Goal: Use online tool/utility: Utilize a website feature to perform a specific function

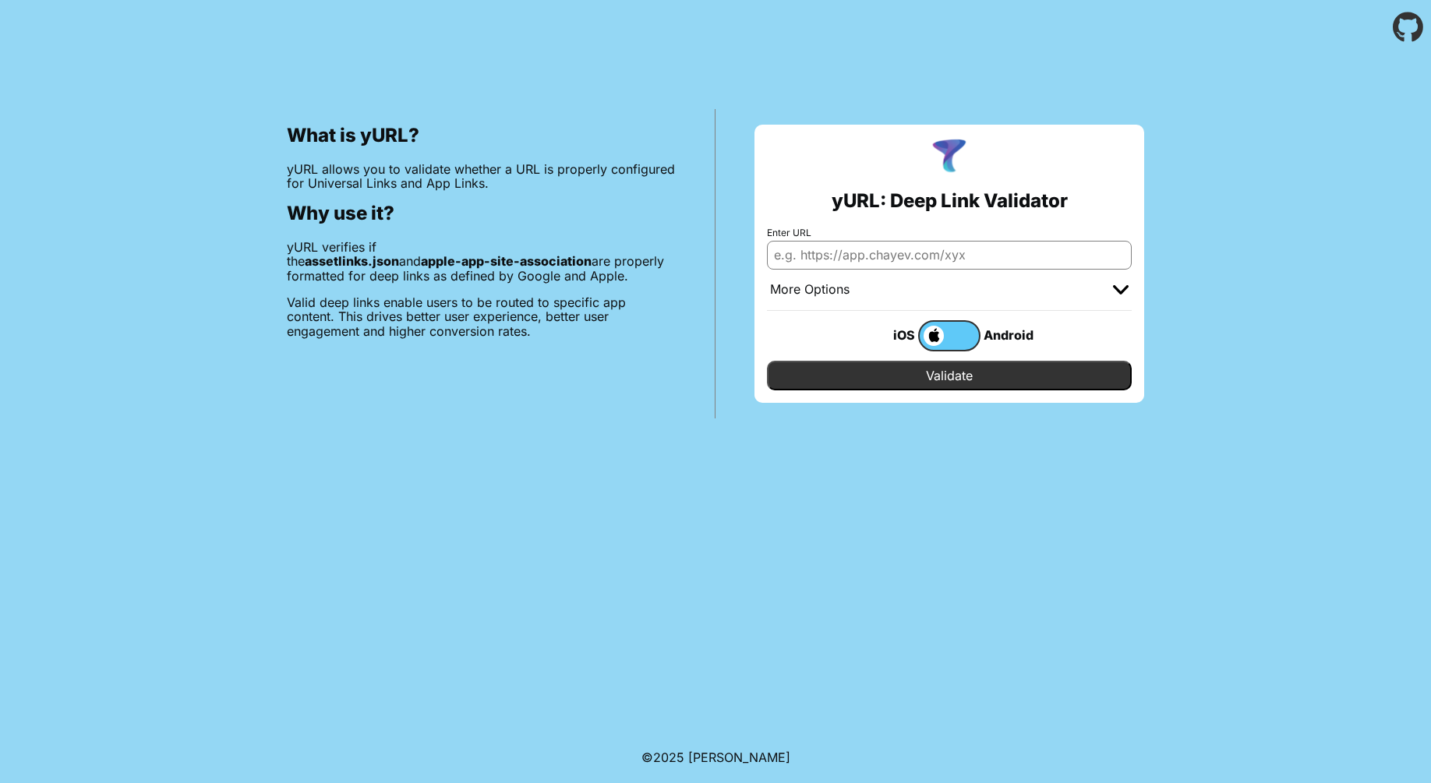
drag, startPoint x: 0, startPoint y: 0, endPoint x: 988, endPoint y: 257, distance: 1020.5
click at [988, 257] on input "Enter URL" at bounding box center [949, 255] width 365 height 28
paste input "[URL][DOMAIN_NAME]"
type input "[URL][DOMAIN_NAME]"
click at [938, 336] on span at bounding box center [932, 336] width 24 height 20
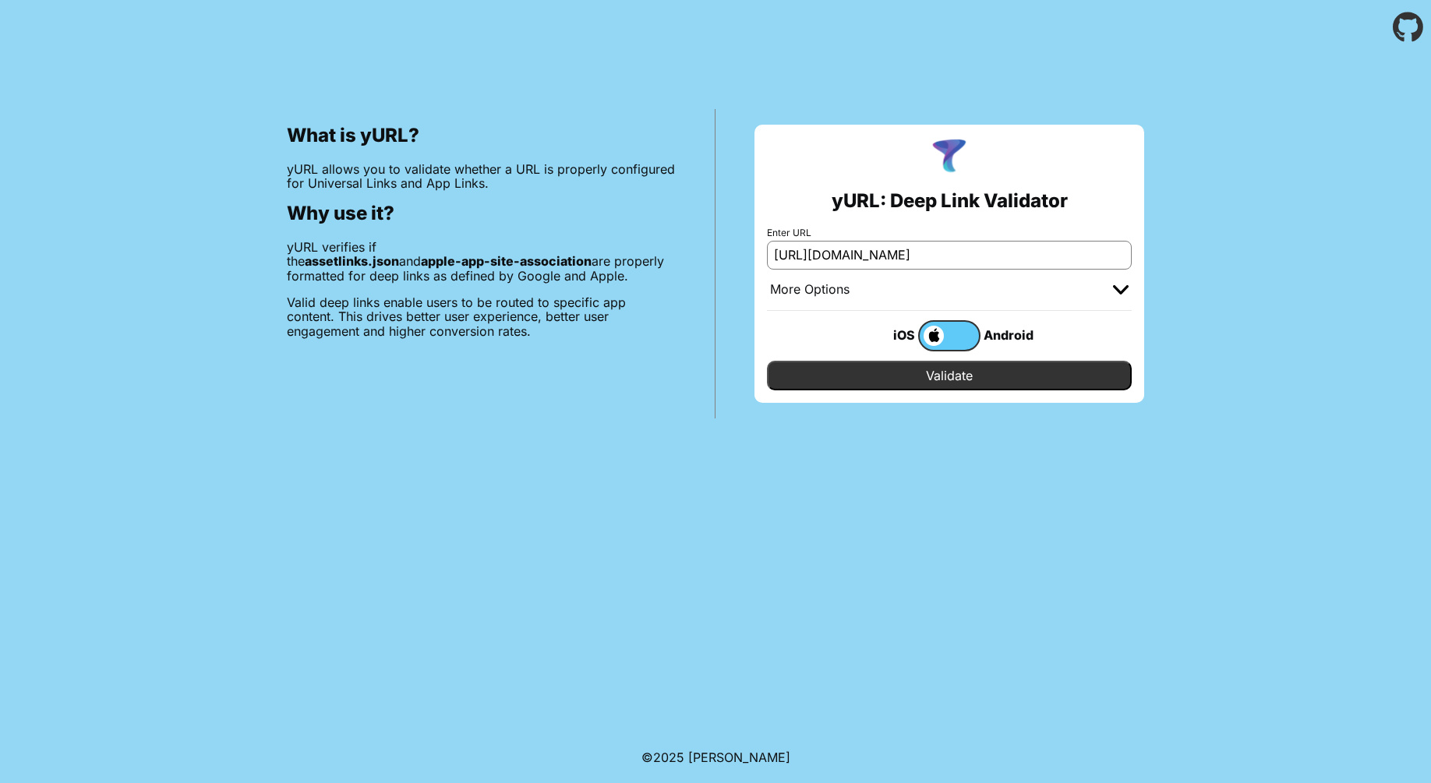
click at [0, 0] on input "checkbox" at bounding box center [0, 0] width 0 height 0
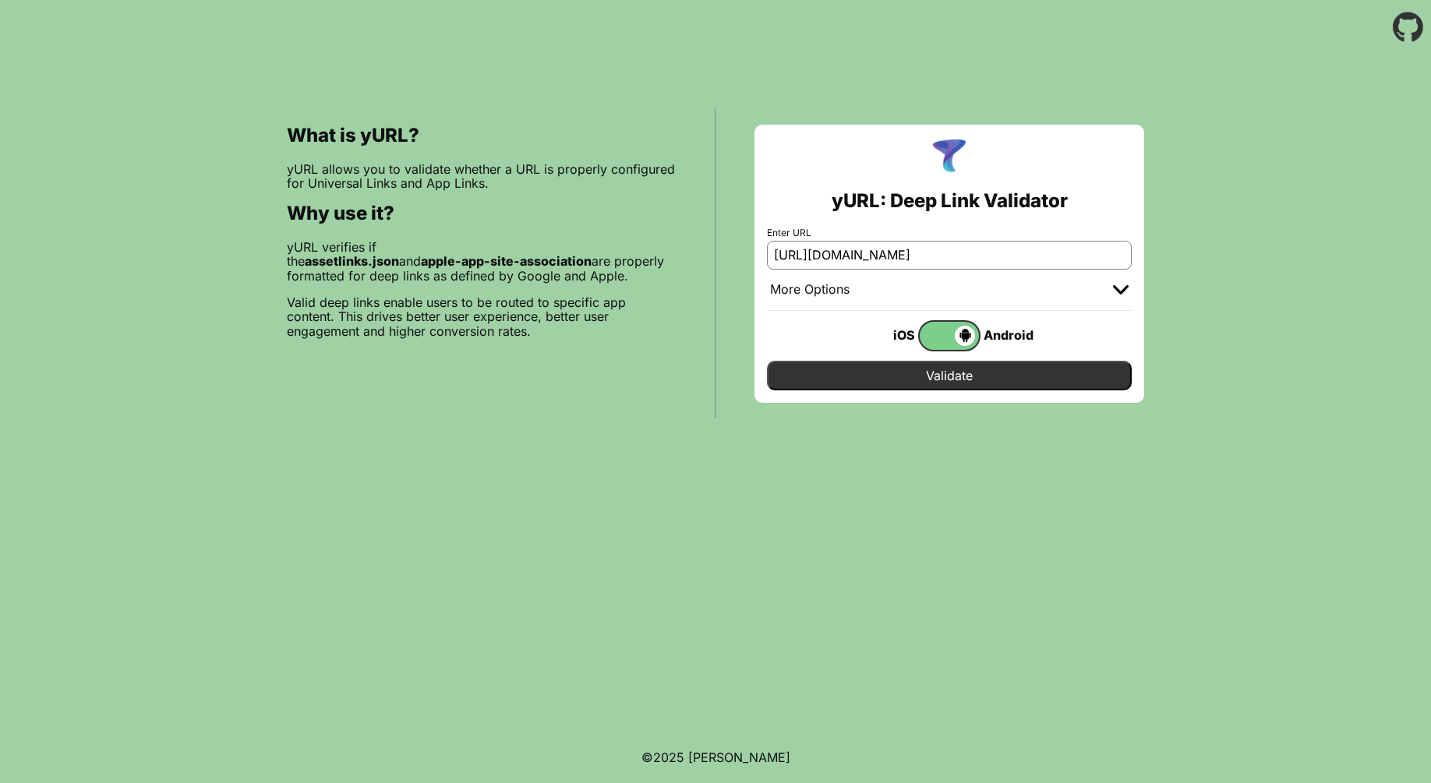
click at [938, 373] on input "Validate" at bounding box center [949, 376] width 365 height 30
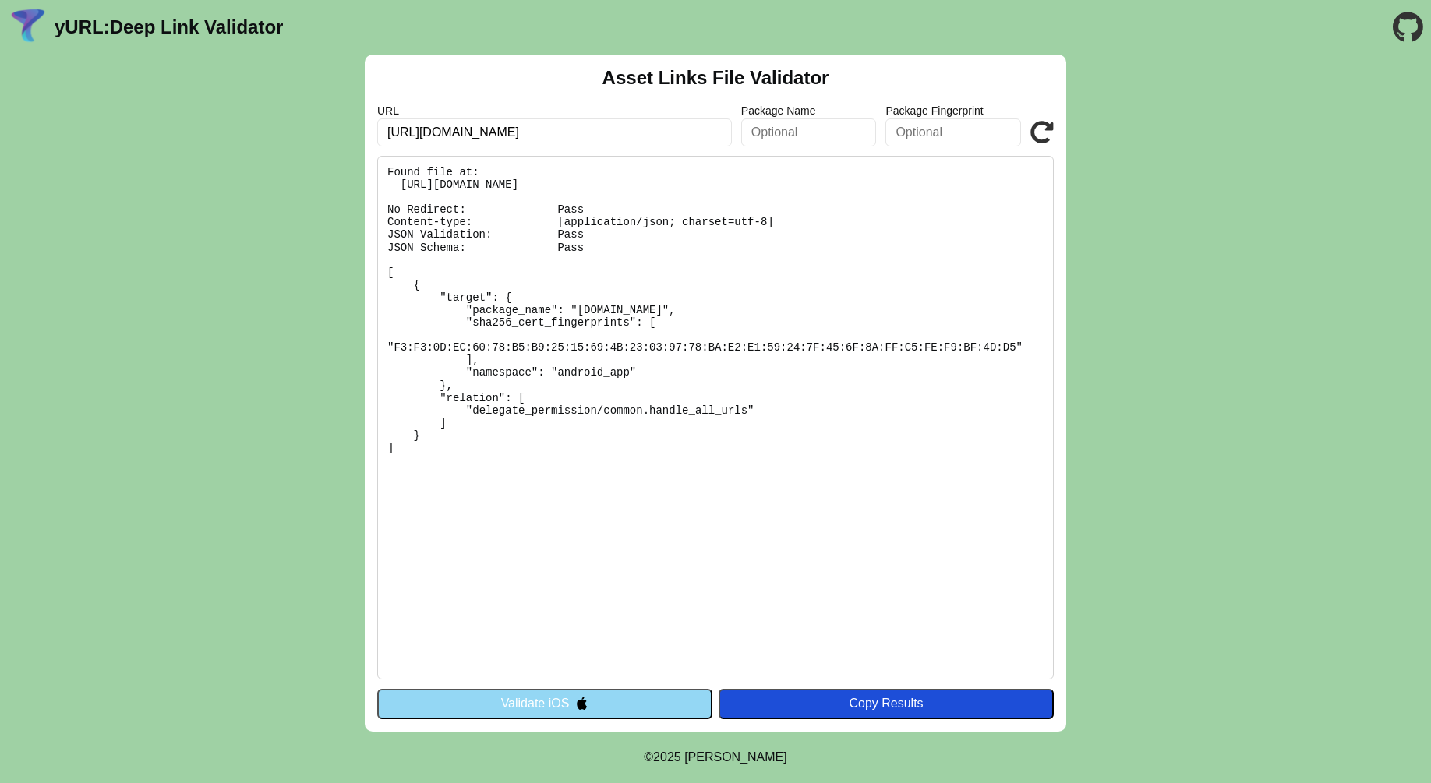
click at [640, 701] on button "Validate iOS" at bounding box center [544, 704] width 335 height 30
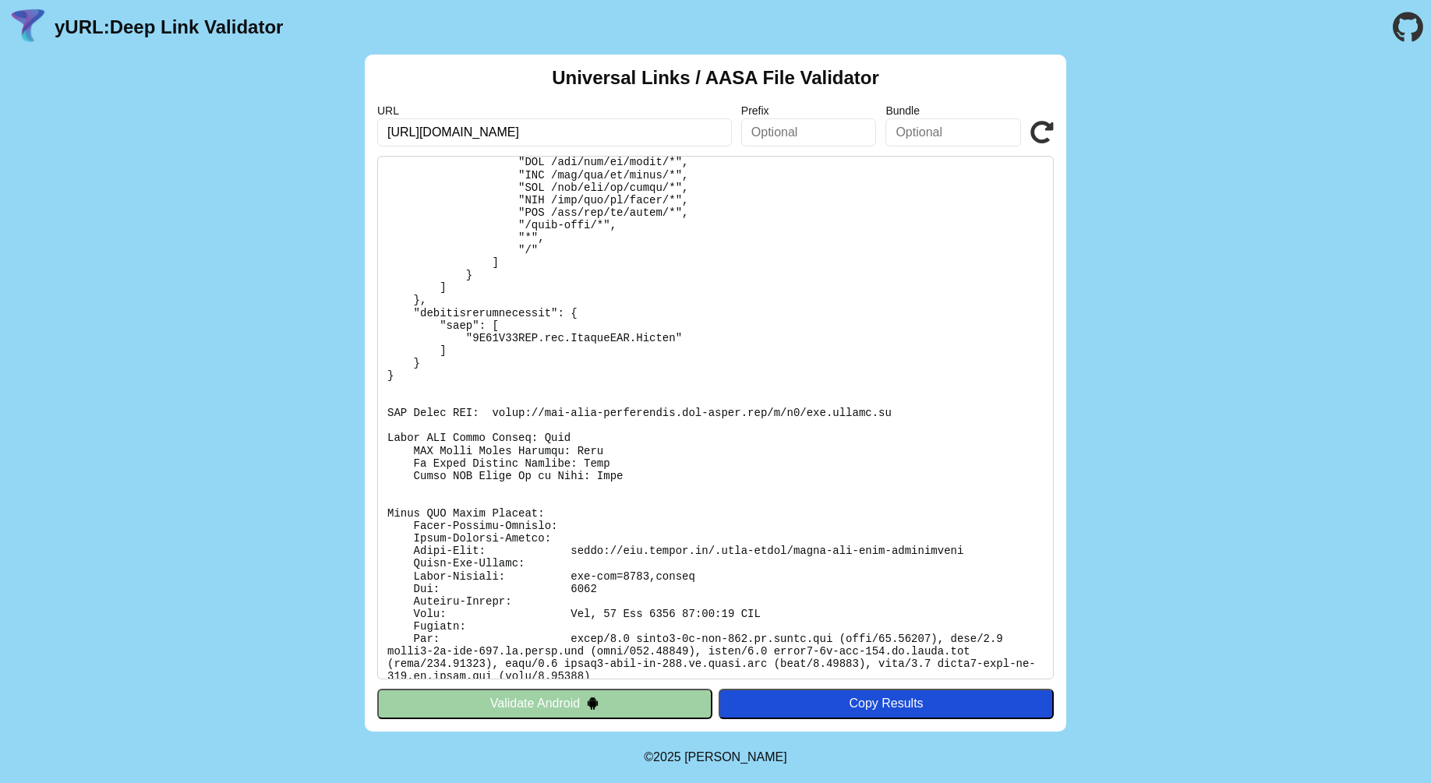
scroll to position [337, 0]
click at [571, 699] on button "Validate Android" at bounding box center [544, 704] width 335 height 30
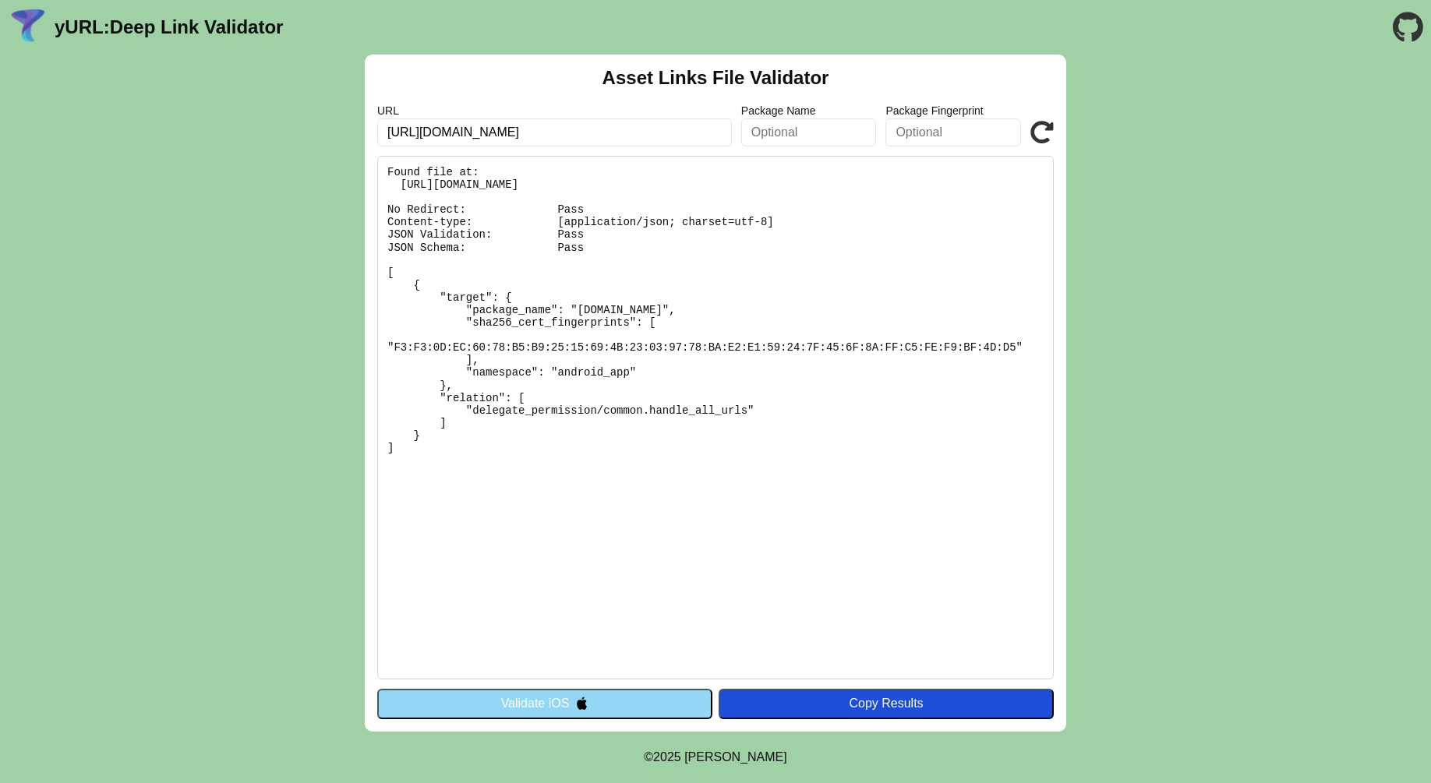
click at [570, 136] on input "[URL][DOMAIN_NAME]" at bounding box center [554, 132] width 355 height 28
paste input "meeting.atom"
type input "[URL][DOMAIN_NAME]"
click button "Validate" at bounding box center [0, 0] width 0 height 0
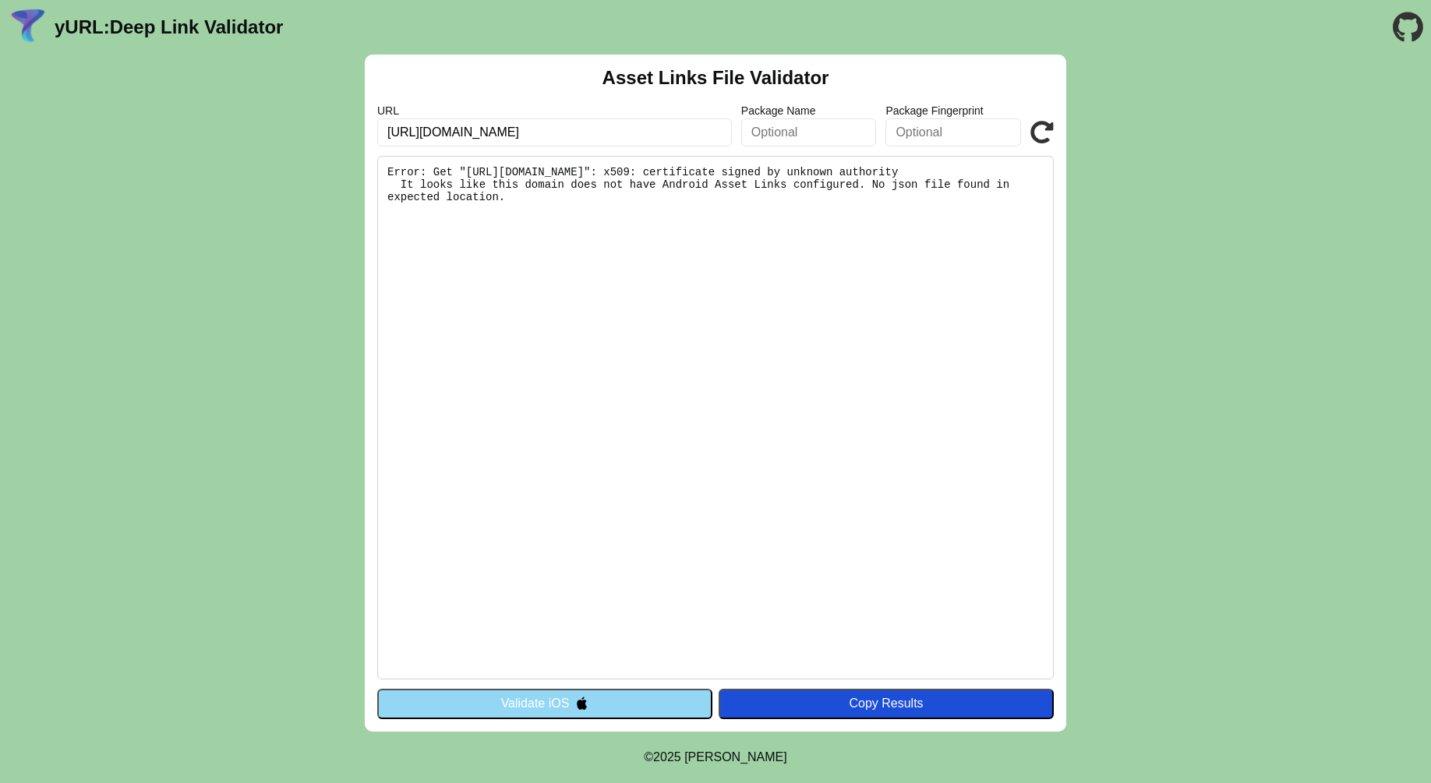
click at [553, 706] on button "Validate iOS" at bounding box center [544, 704] width 335 height 30
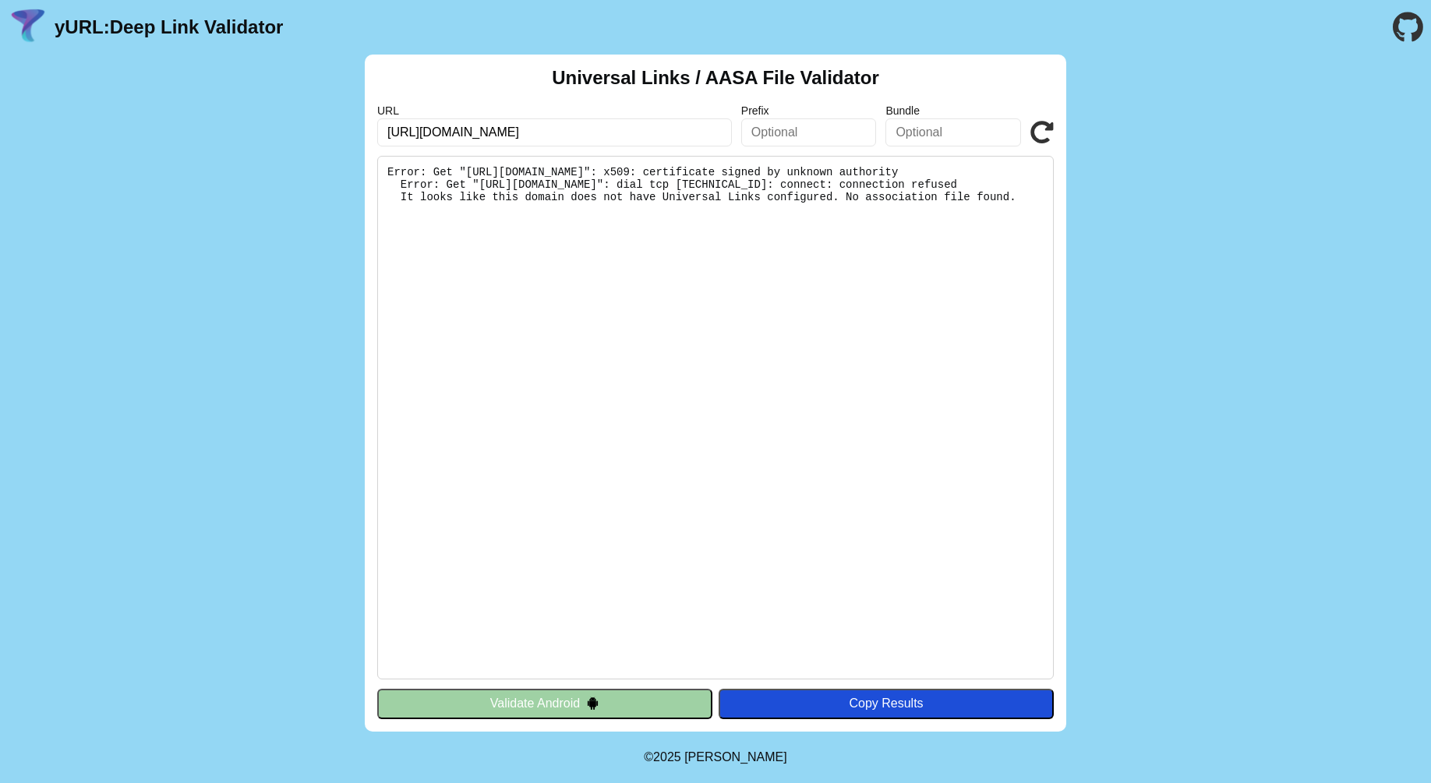
click at [477, 137] on input "[URL][DOMAIN_NAME]" at bounding box center [554, 132] width 355 height 28
type input "[URL][DOMAIN_NAME]"
click button "Validate" at bounding box center [0, 0] width 0 height 0
click at [673, 287] on pre "Error: Get "https://meeting.atoma.vn/.well-known/apple-app-site-association": x…" at bounding box center [715, 418] width 677 height 524
click at [1042, 136] on icon at bounding box center [1041, 132] width 23 height 23
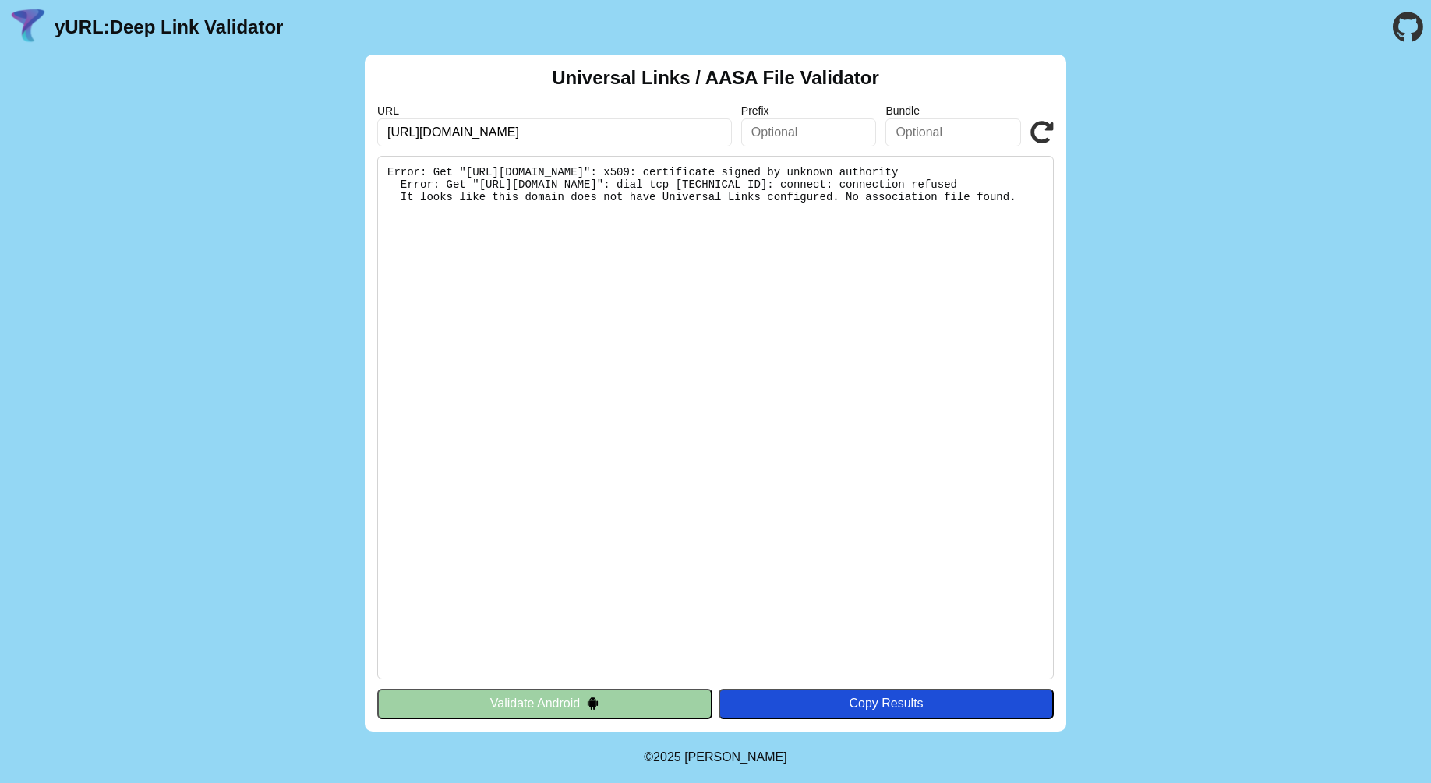
click at [552, 129] on input "https://meet.atoma.vn/" at bounding box center [554, 132] width 355 height 28
click button "Validate" at bounding box center [0, 0] width 0 height 0
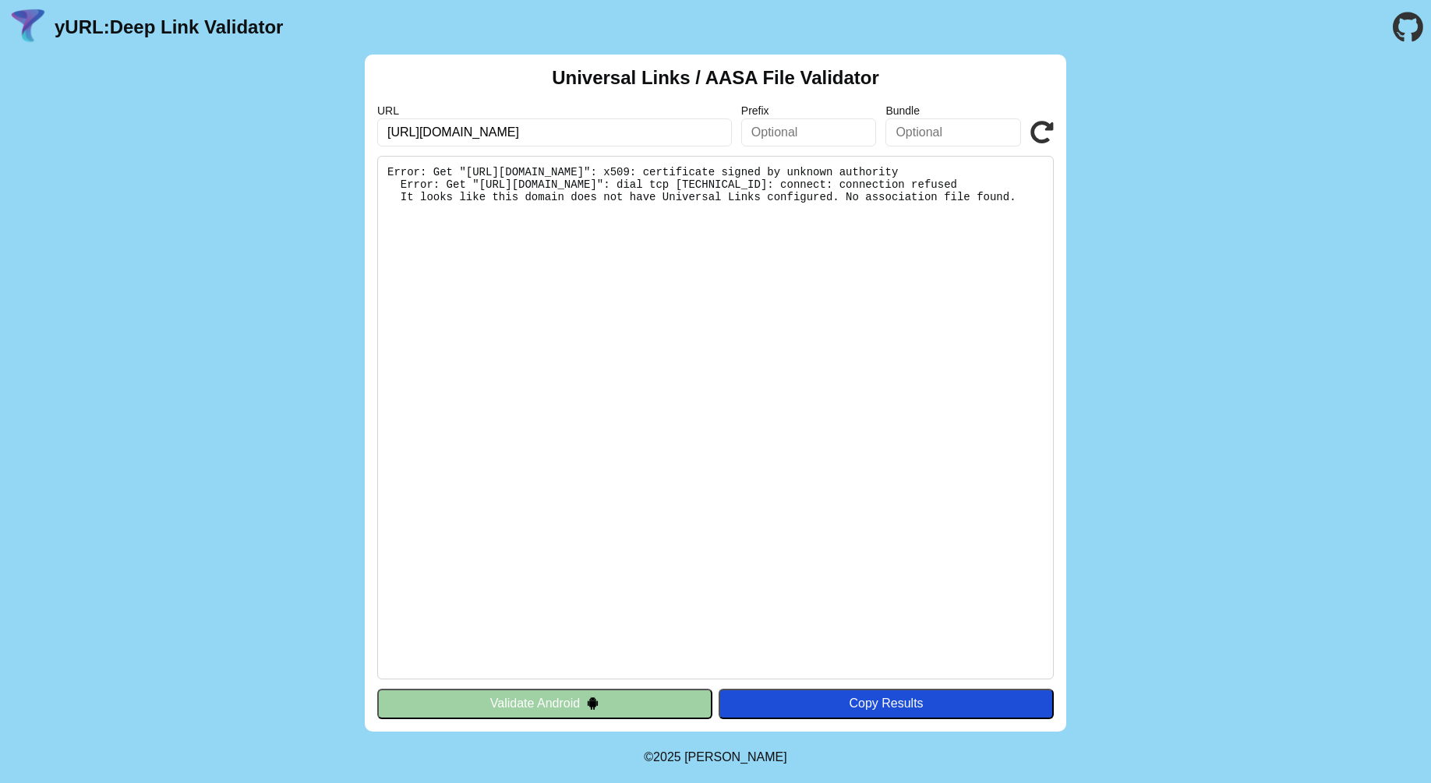
click at [718, 297] on pre "Error: Get "https://meeting.atoma.vn/.well-known/apple-app-site-association": x…" at bounding box center [715, 418] width 677 height 524
click at [936, 133] on input "text" at bounding box center [953, 132] width 136 height 28
click at [814, 133] on input "text" at bounding box center [809, 132] width 136 height 28
click at [787, 133] on input "text" at bounding box center [809, 132] width 136 height 28
click at [1034, 134] on icon at bounding box center [1041, 132] width 23 height 23
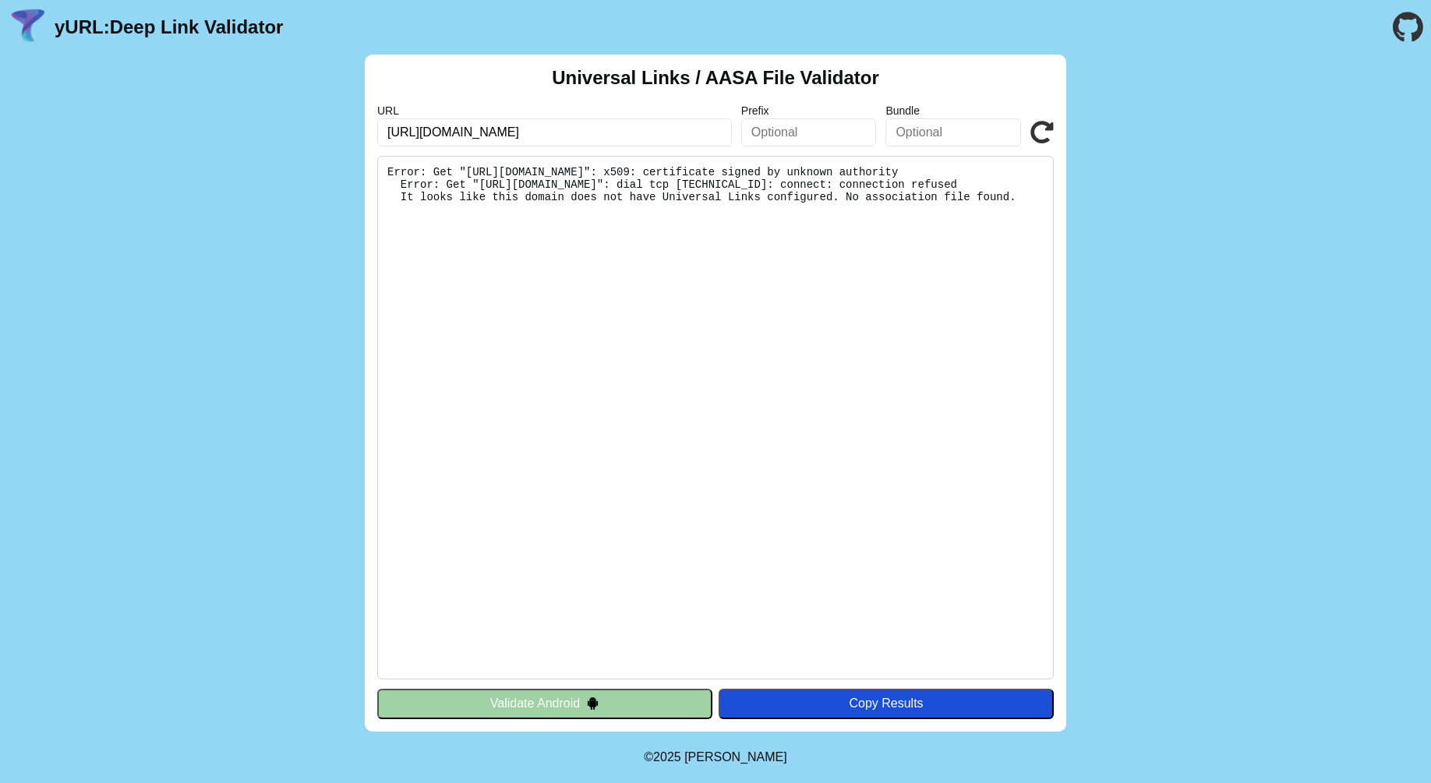
click at [557, 709] on button "Validate Android" at bounding box center [544, 704] width 335 height 30
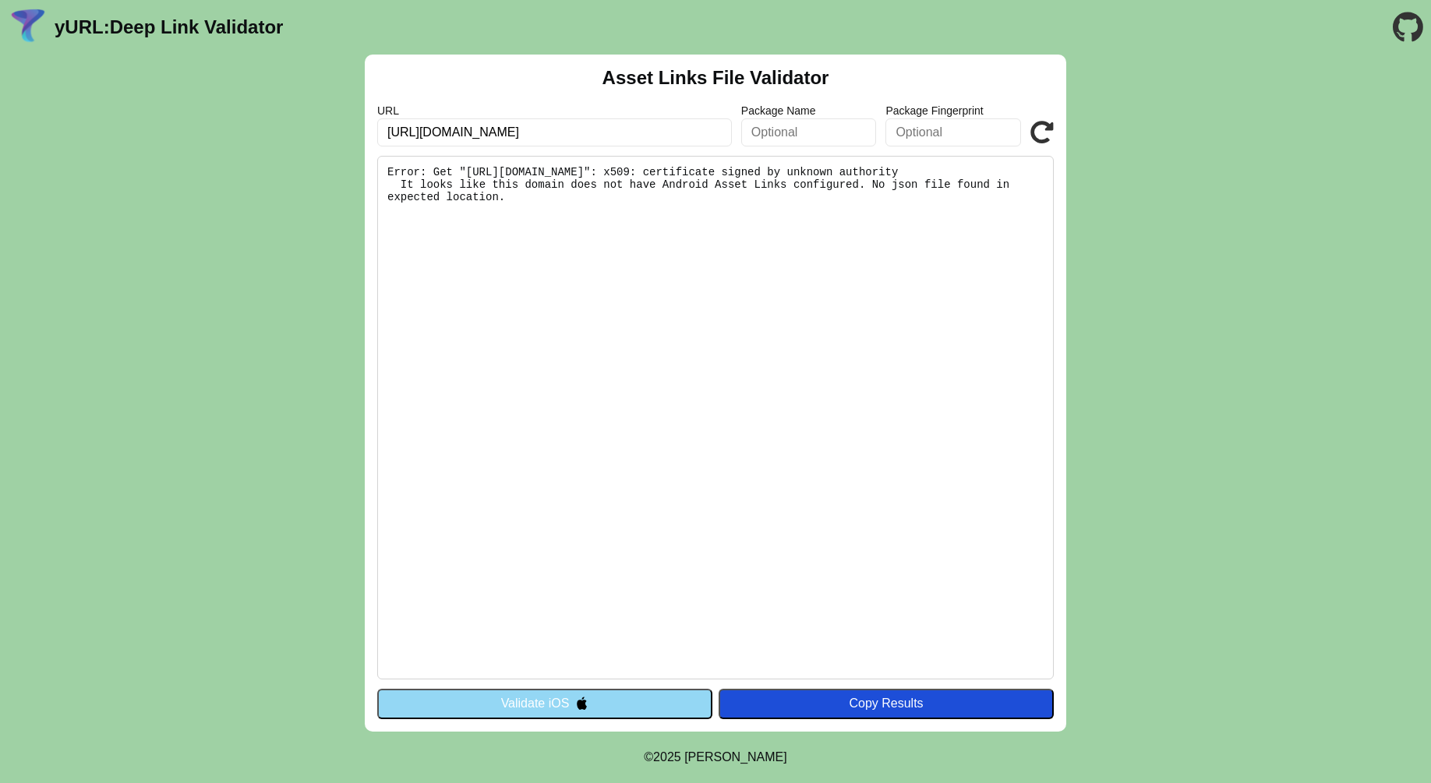
click at [476, 129] on input "https://meeting.atoma.vn/" at bounding box center [554, 132] width 355 height 28
type input "https://meet.atoma.vn/"
click button "Validate" at bounding box center [0, 0] width 0 height 0
click at [553, 141] on input "https://meet.atoma.vn/" at bounding box center [554, 132] width 355 height 28
click button "Validate" at bounding box center [0, 0] width 0 height 0
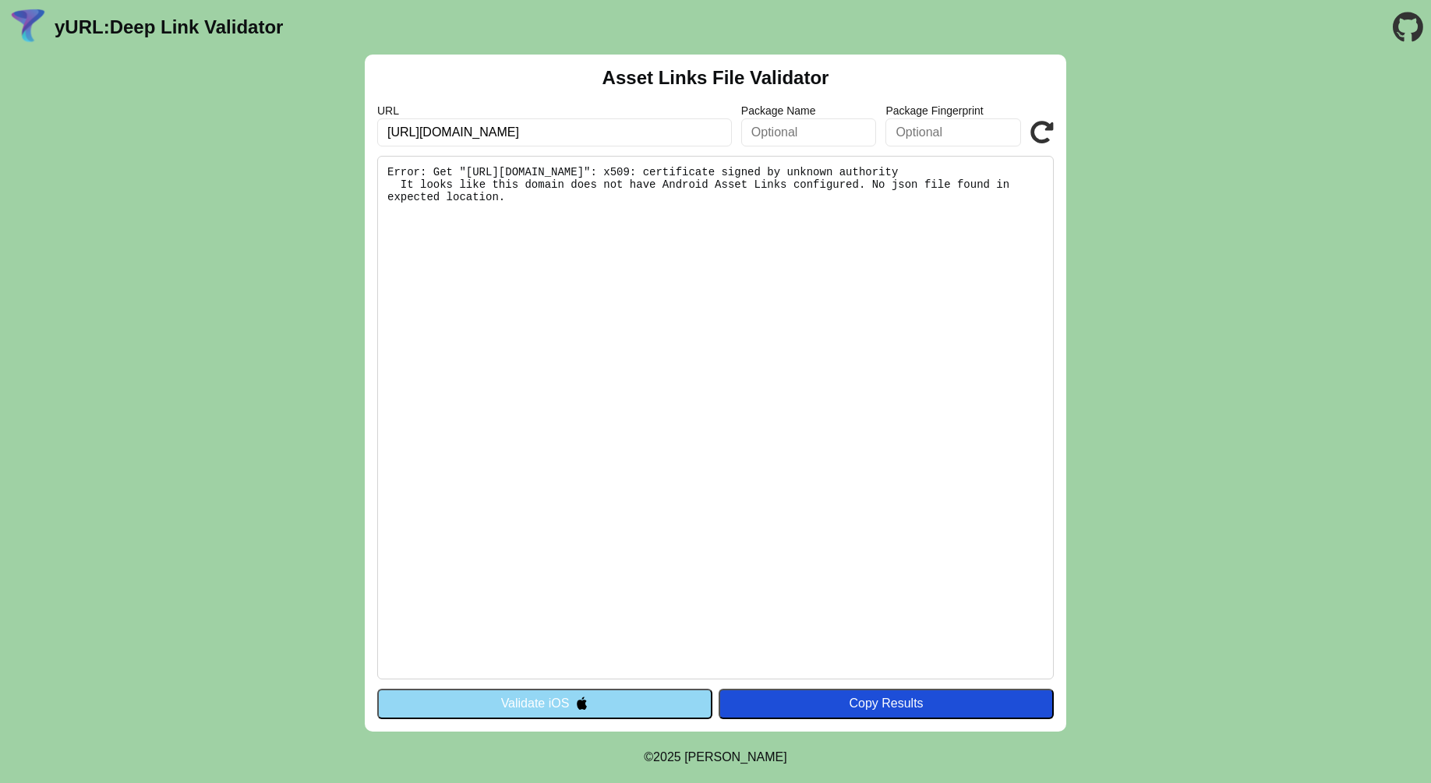
drag, startPoint x: 550, startPoint y: 140, endPoint x: 371, endPoint y: 140, distance: 179.3
click at [380, 140] on input "https://meet.atoma.vn/" at bounding box center [554, 132] width 355 height 28
click at [370, 140] on div "Asset Links File Validator URL https://meet.atoma.vn/ Package Name Package Fing…" at bounding box center [715, 393] width 701 height 677
click at [536, 138] on input "https://meet.atoma.vn/" at bounding box center [554, 132] width 355 height 28
paste input "https://meet.atoma.vn/"
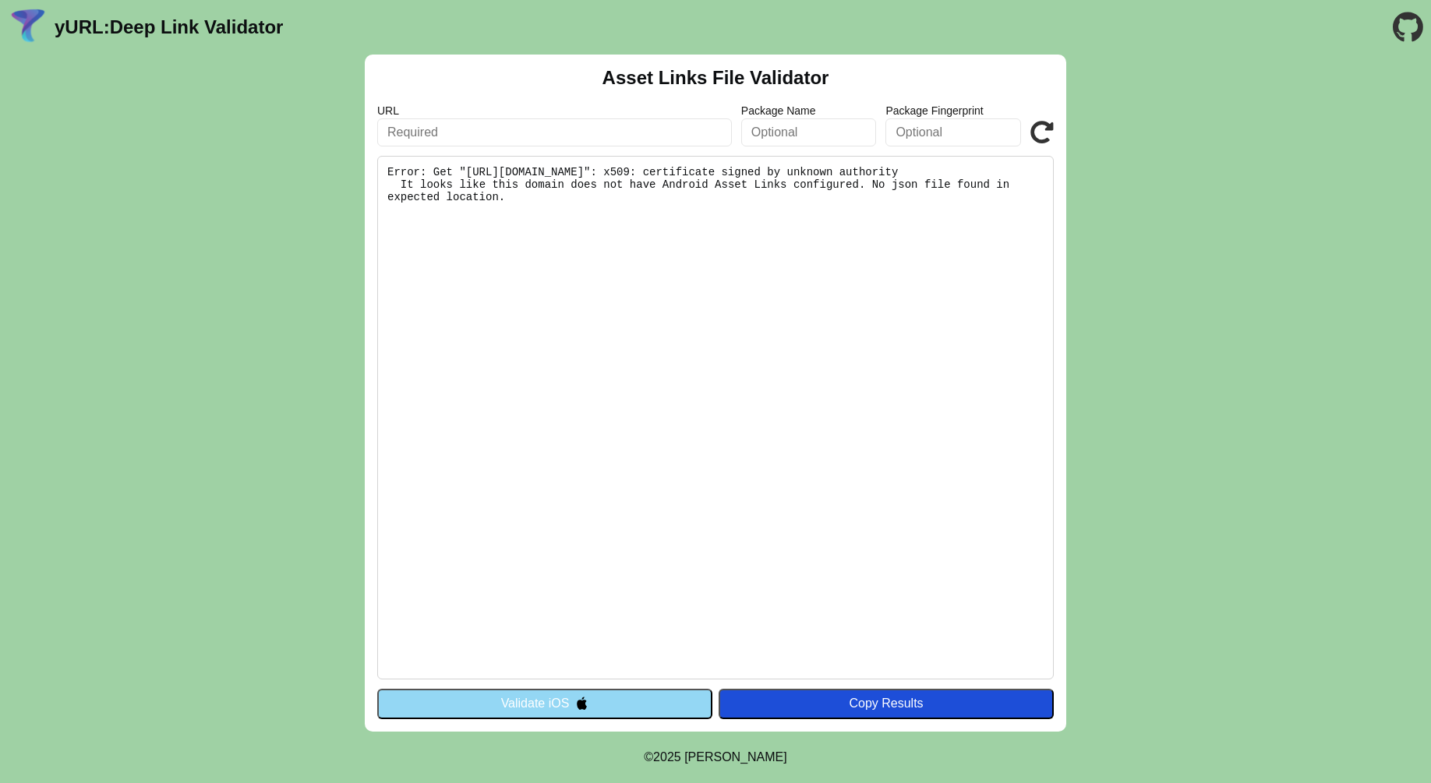
type input "https://meet.atoma.vn/"
click button "Validate" at bounding box center [0, 0] width 0 height 0
click at [522, 136] on input "[URL][DOMAIN_NAME]" at bounding box center [554, 132] width 355 height 28
click button "Validate" at bounding box center [0, 0] width 0 height 0
click at [459, 132] on input "[URL][DOMAIN_NAME]" at bounding box center [554, 132] width 355 height 28
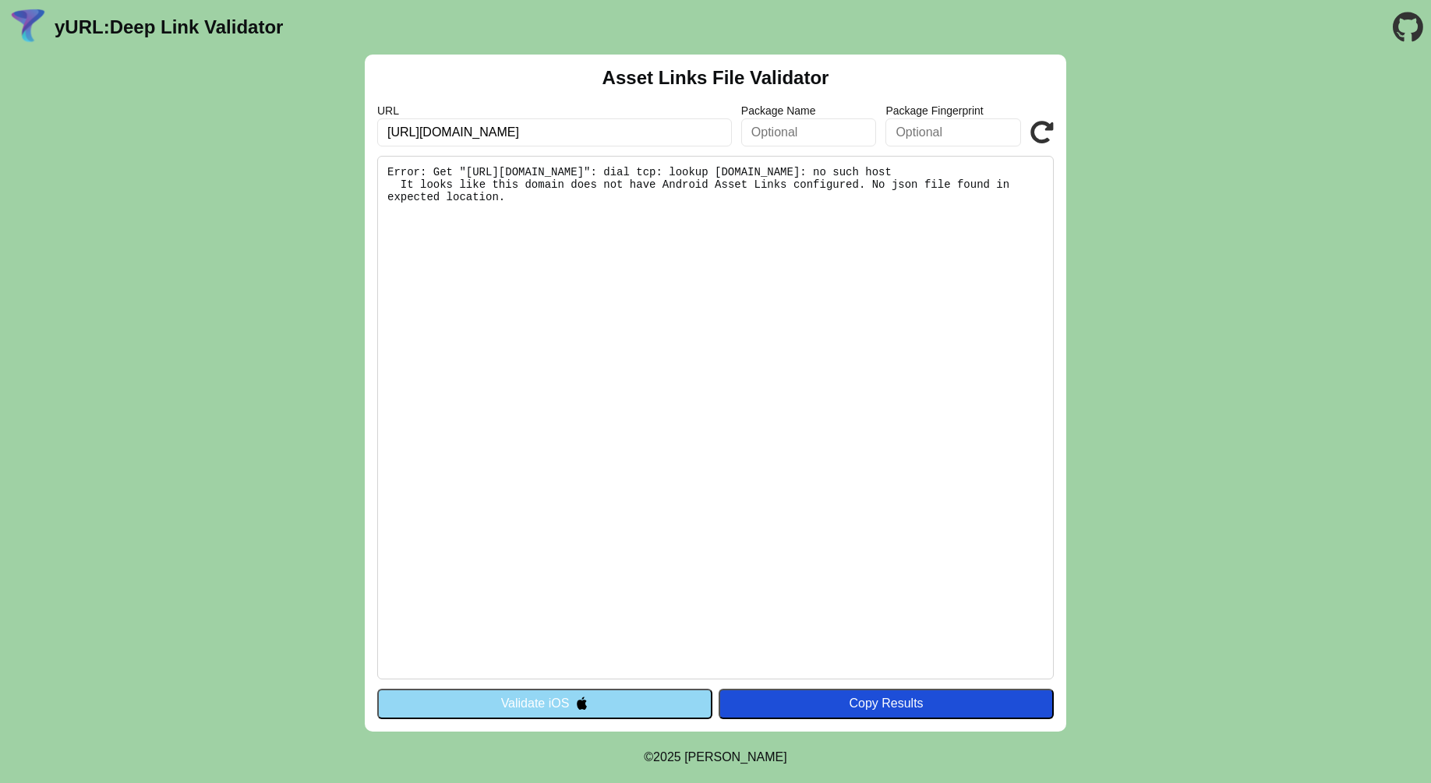
type input "[URL][DOMAIN_NAME]"
click button "Validate" at bounding box center [0, 0] width 0 height 0
click at [584, 133] on input "[URL][DOMAIN_NAME]" at bounding box center [554, 132] width 355 height 28
click button "Validate" at bounding box center [0, 0] width 0 height 0
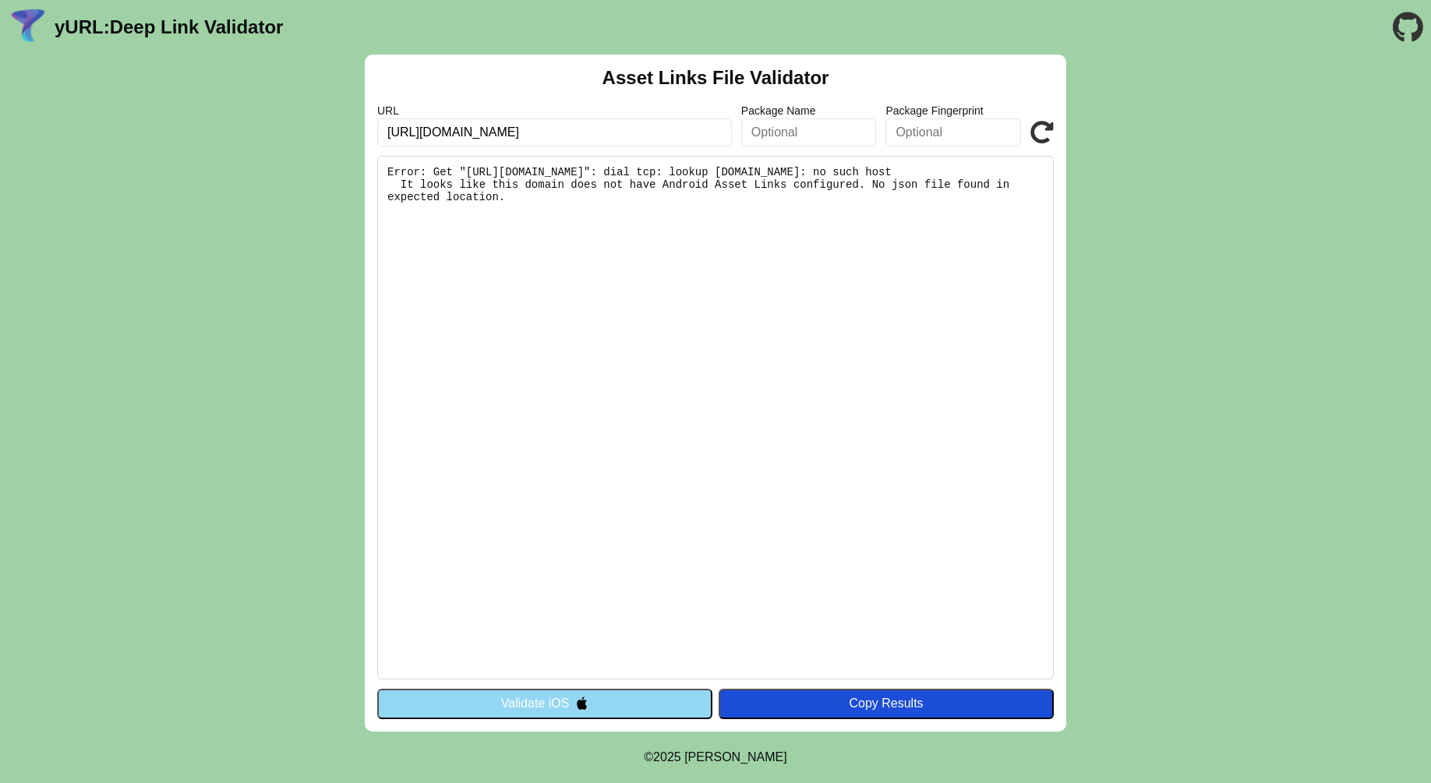
click at [676, 324] on pre "Error: Get "https://meetatoma.vn/.well-known/assetlinks.json": dial tcp: lookup…" at bounding box center [715, 418] width 677 height 524
click at [570, 138] on input "[URL][DOMAIN_NAME]" at bounding box center [554, 132] width 355 height 28
click button "Validate" at bounding box center [0, 0] width 0 height 0
click at [568, 131] on input "[URL][DOMAIN_NAME]" at bounding box center [554, 132] width 355 height 28
click at [457, 138] on input "[URL][DOMAIN_NAME]" at bounding box center [554, 132] width 355 height 28
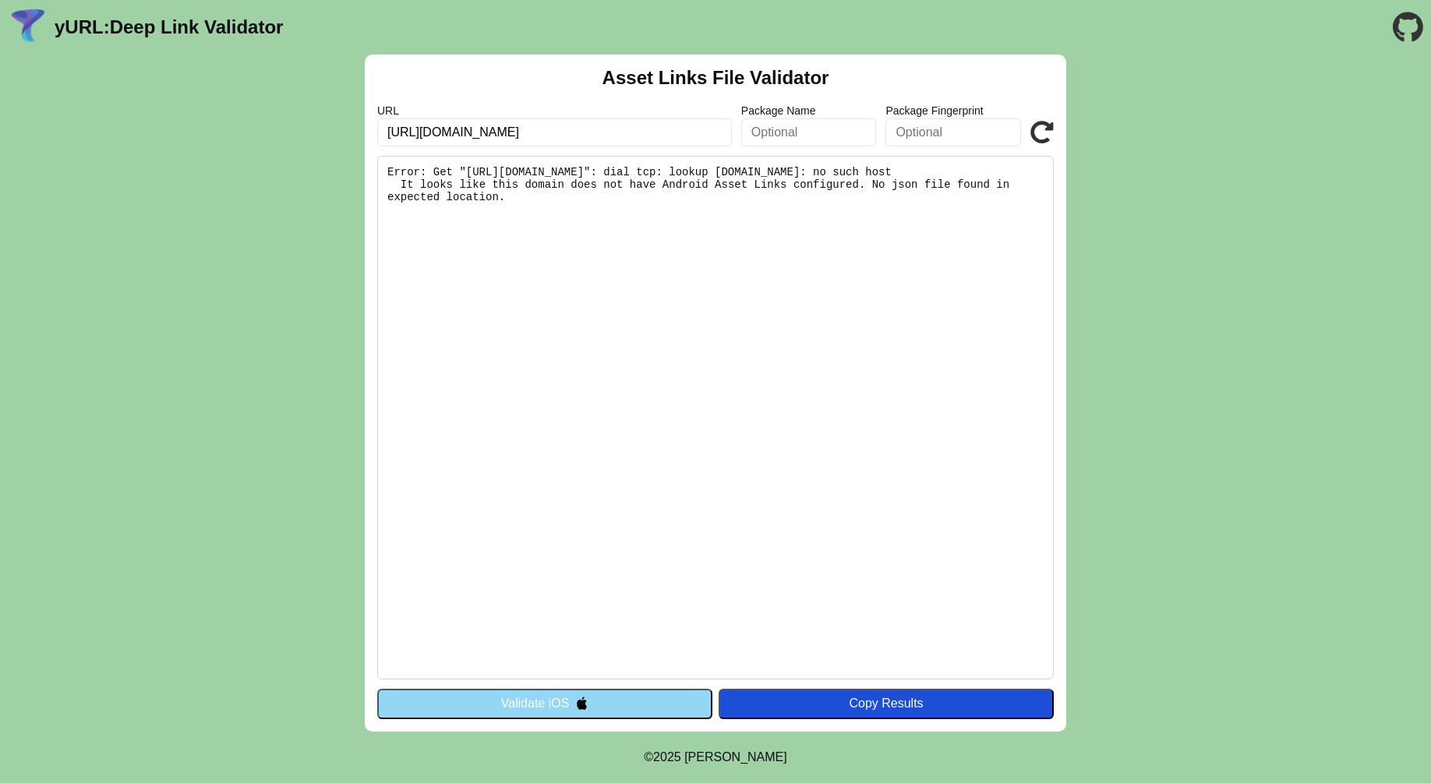
type input "[URL][DOMAIN_NAME]"
click button "Validate" at bounding box center [0, 0] width 0 height 0
click at [621, 292] on pre "Error: Get "[URL][DOMAIN_NAME]": dial tcp: lookup [DOMAIN_NAME]: no such host I…" at bounding box center [715, 418] width 677 height 524
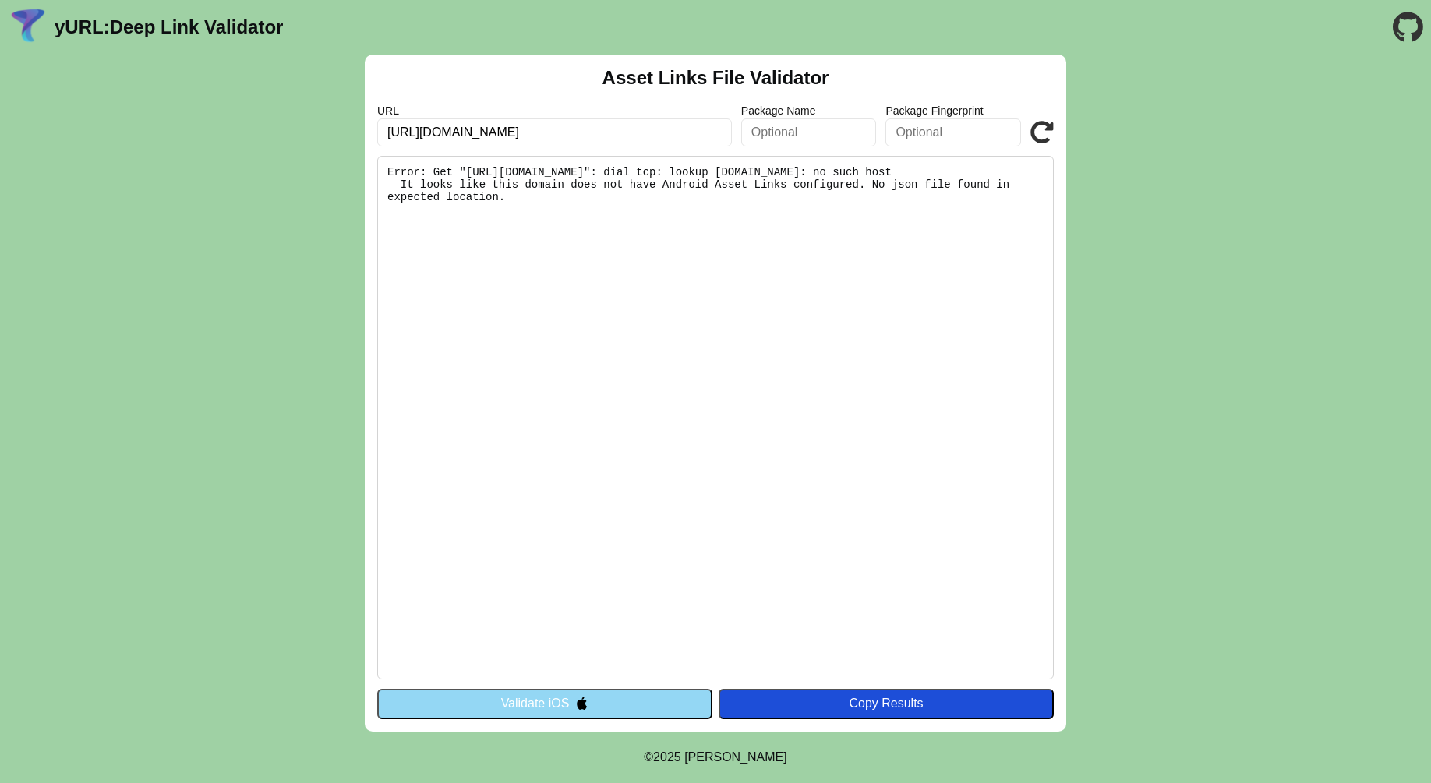
click at [193, 24] on link "yURL: Deep Link Validator" at bounding box center [169, 27] width 228 height 22
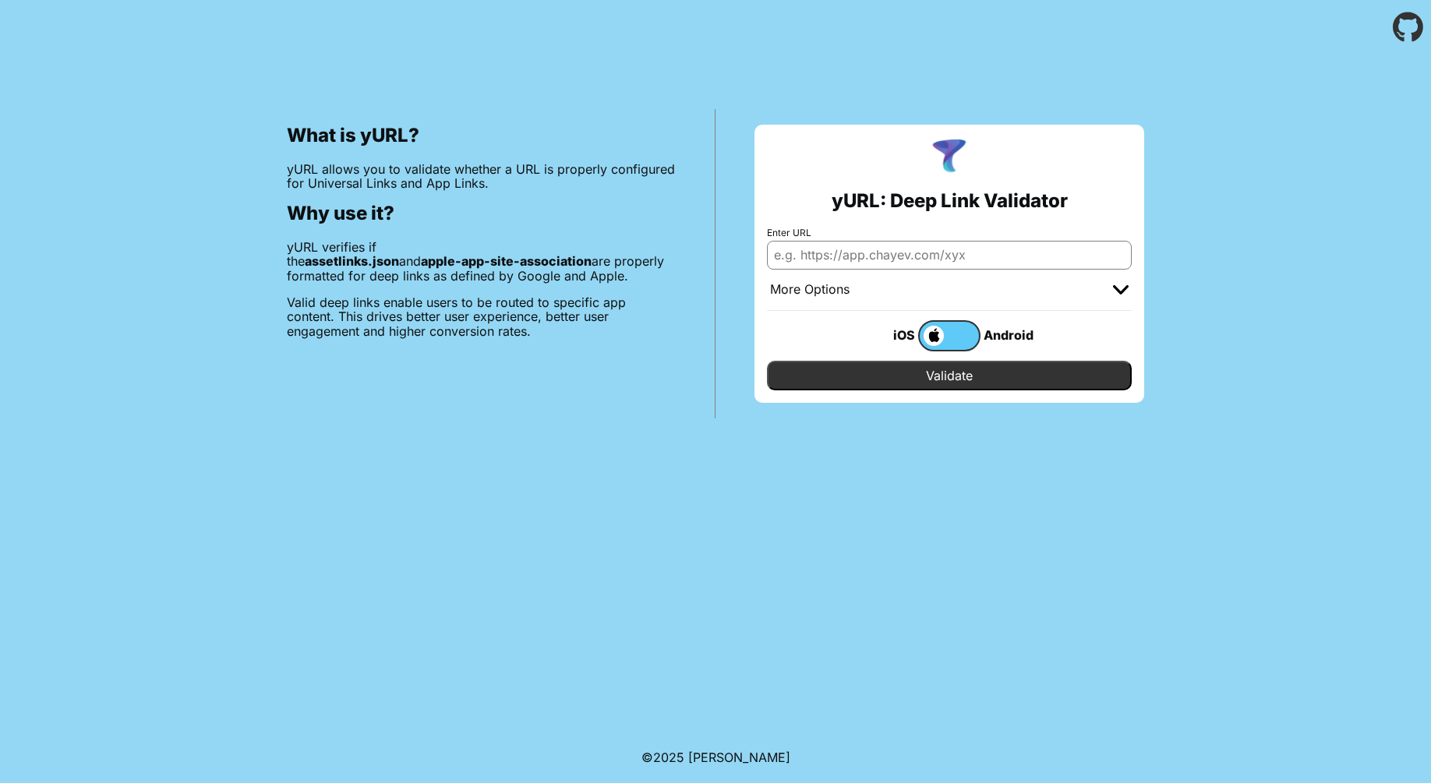
click at [931, 259] on input "Enter URL" at bounding box center [949, 255] width 365 height 28
paste input "https://meet.atoma.vn/"
type input "[URL][DOMAIN_NAME]"
click at [767, 361] on input "Validate" at bounding box center [949, 376] width 365 height 30
click at [913, 379] on input "Validate" at bounding box center [949, 376] width 365 height 30
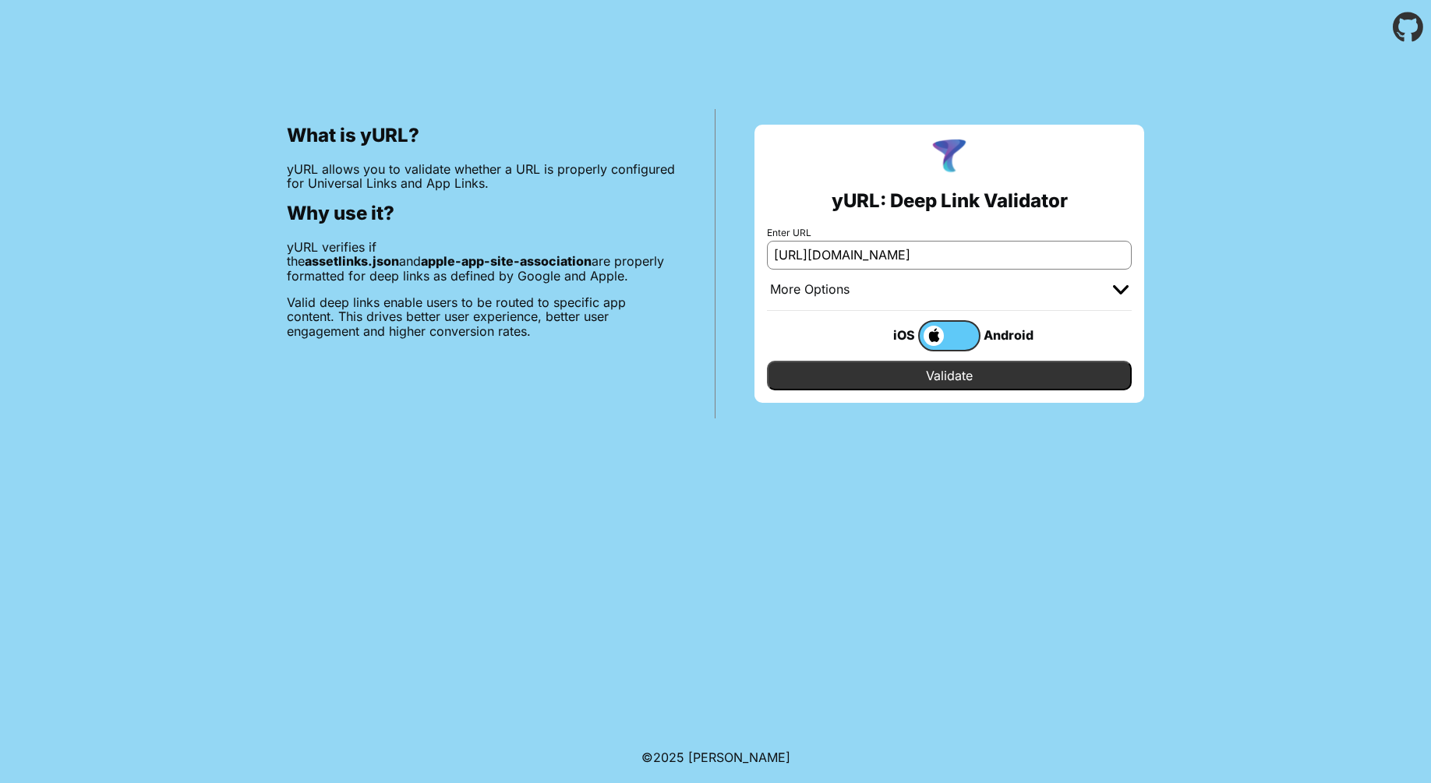
click at [945, 383] on input "Validate" at bounding box center [949, 376] width 365 height 30
click at [961, 334] on label at bounding box center [949, 335] width 62 height 31
click at [0, 0] on input "checkbox" at bounding box center [0, 0] width 0 height 0
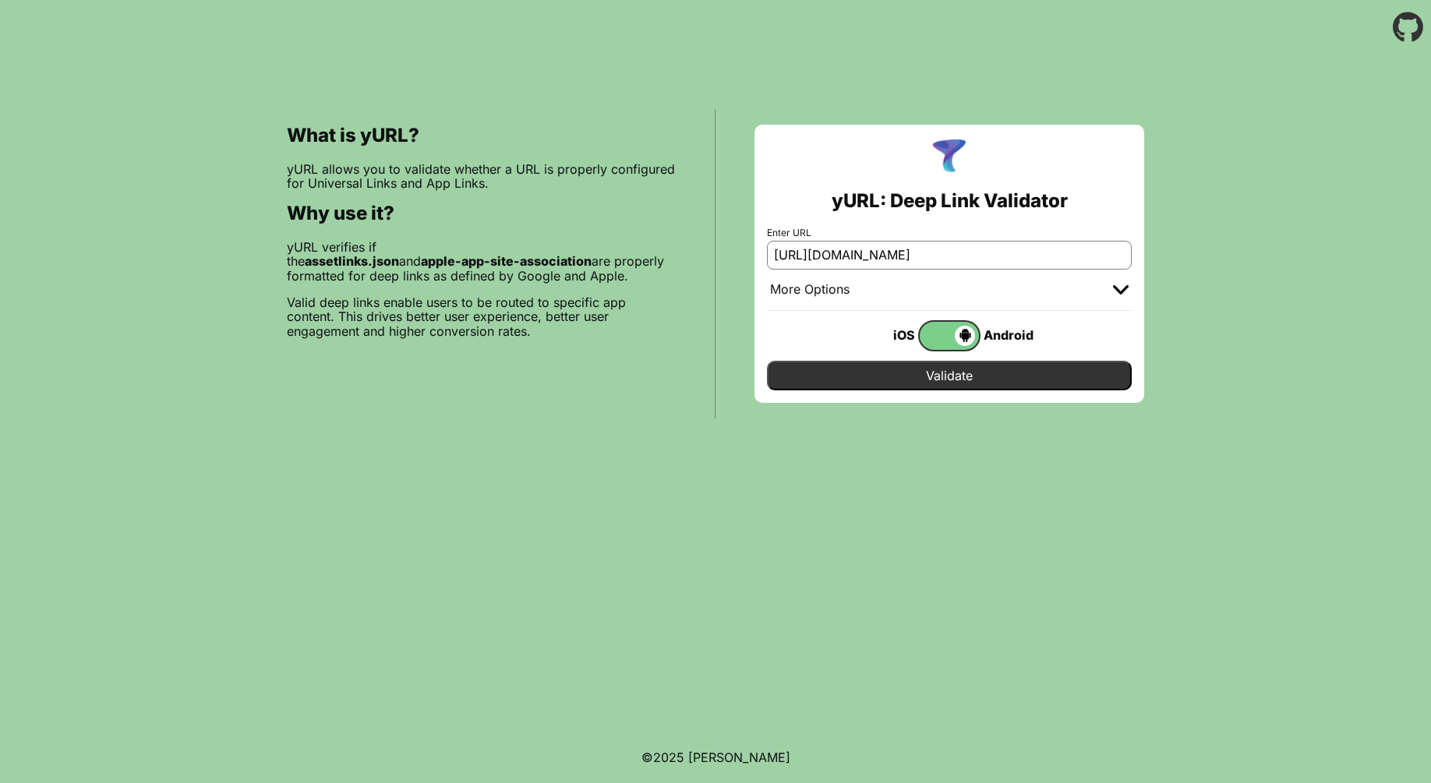
click at [930, 371] on input "Validate" at bounding box center [949, 376] width 365 height 30
click at [958, 366] on input "Validate" at bounding box center [949, 376] width 365 height 30
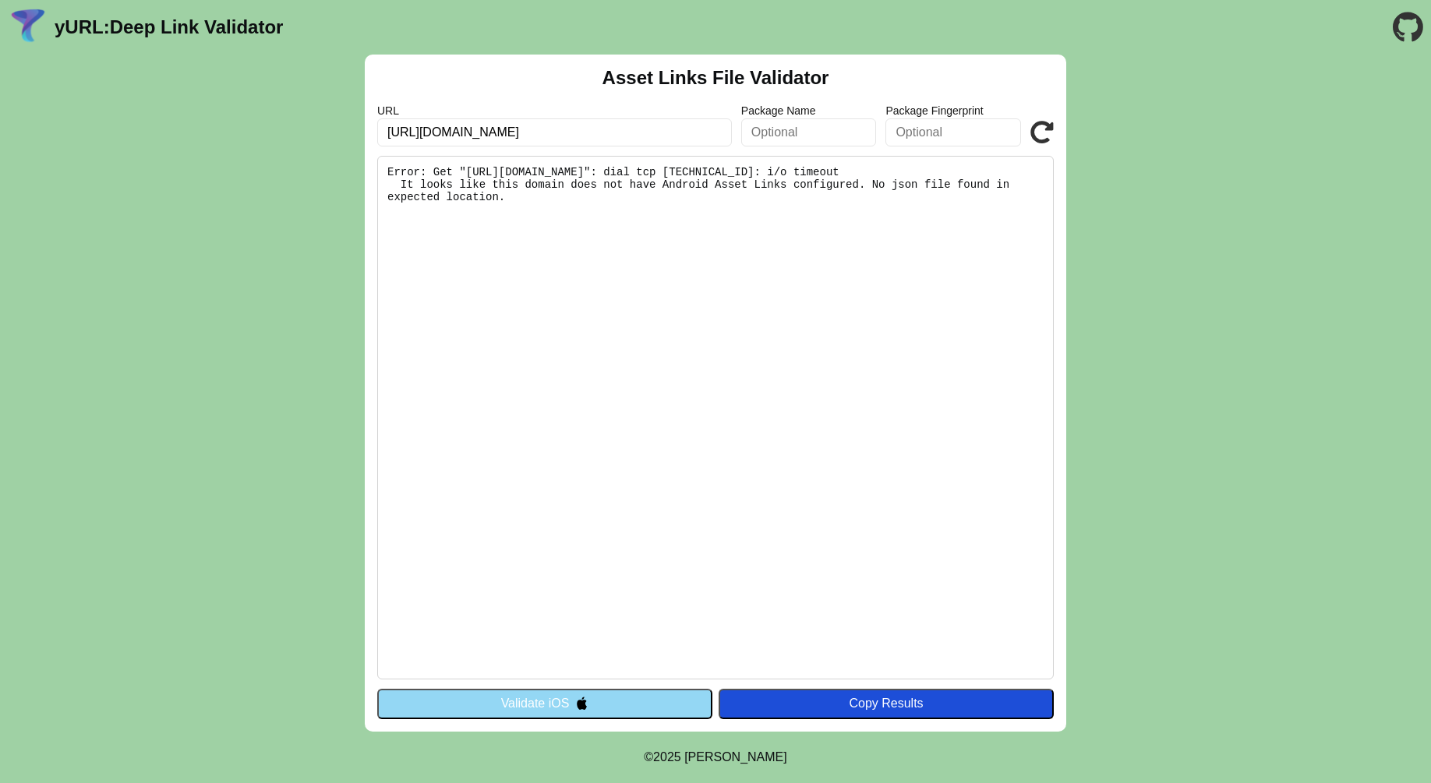
click at [539, 701] on button "Validate iOS" at bounding box center [544, 704] width 335 height 30
click at [535, 703] on button "Validate iOS" at bounding box center [544, 704] width 335 height 30
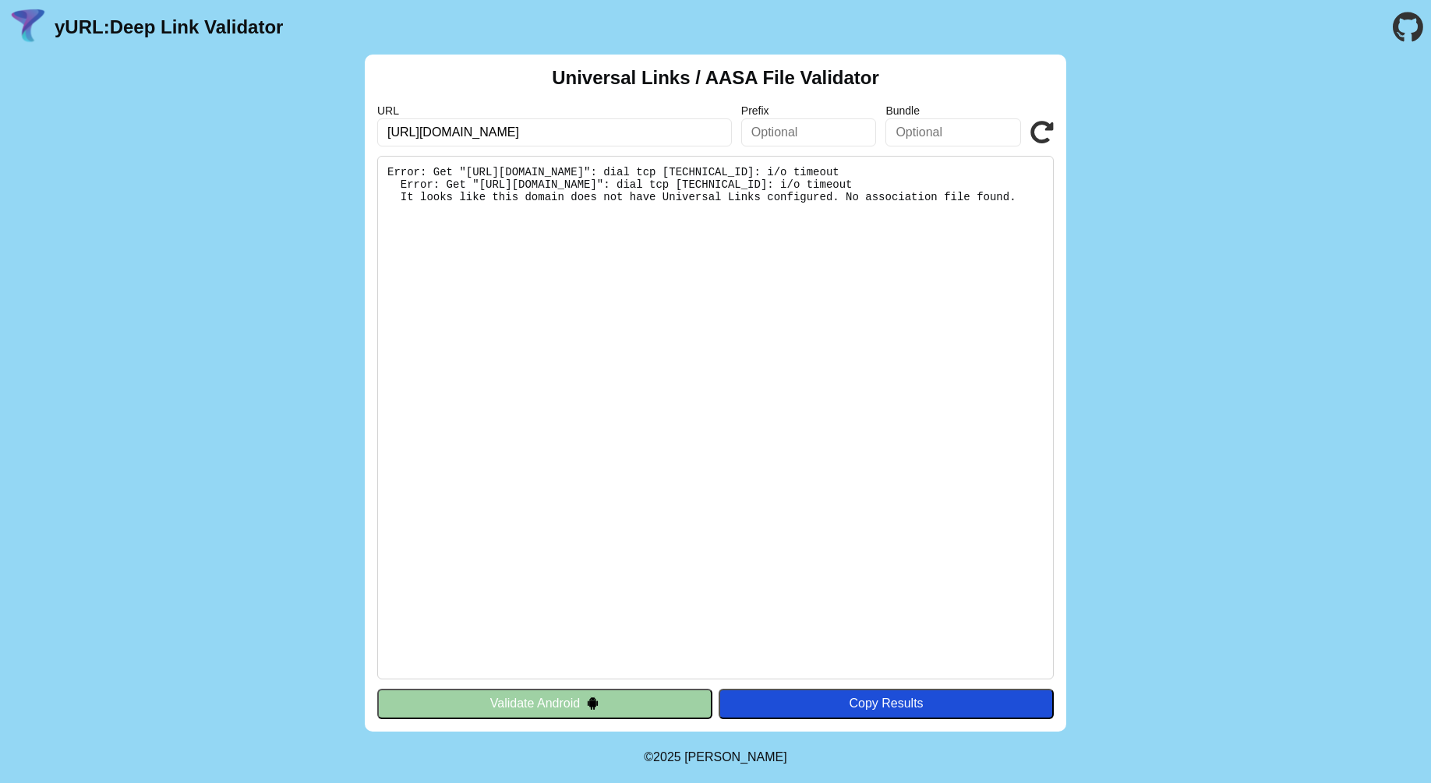
click at [472, 705] on button "Validate Android" at bounding box center [544, 704] width 335 height 30
click at [579, 698] on button "Validate Android" at bounding box center [544, 704] width 335 height 30
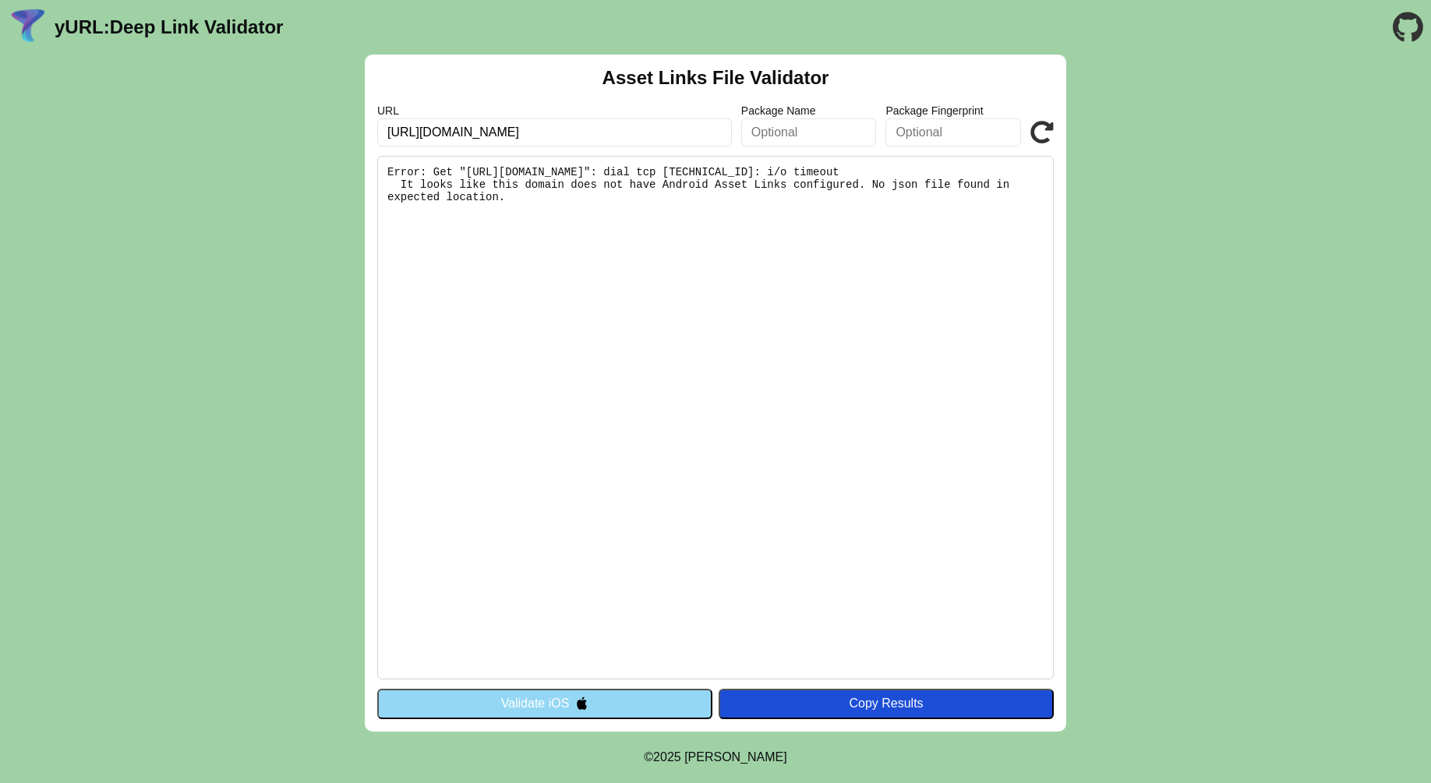
click at [475, 696] on button "Validate iOS" at bounding box center [544, 704] width 335 height 30
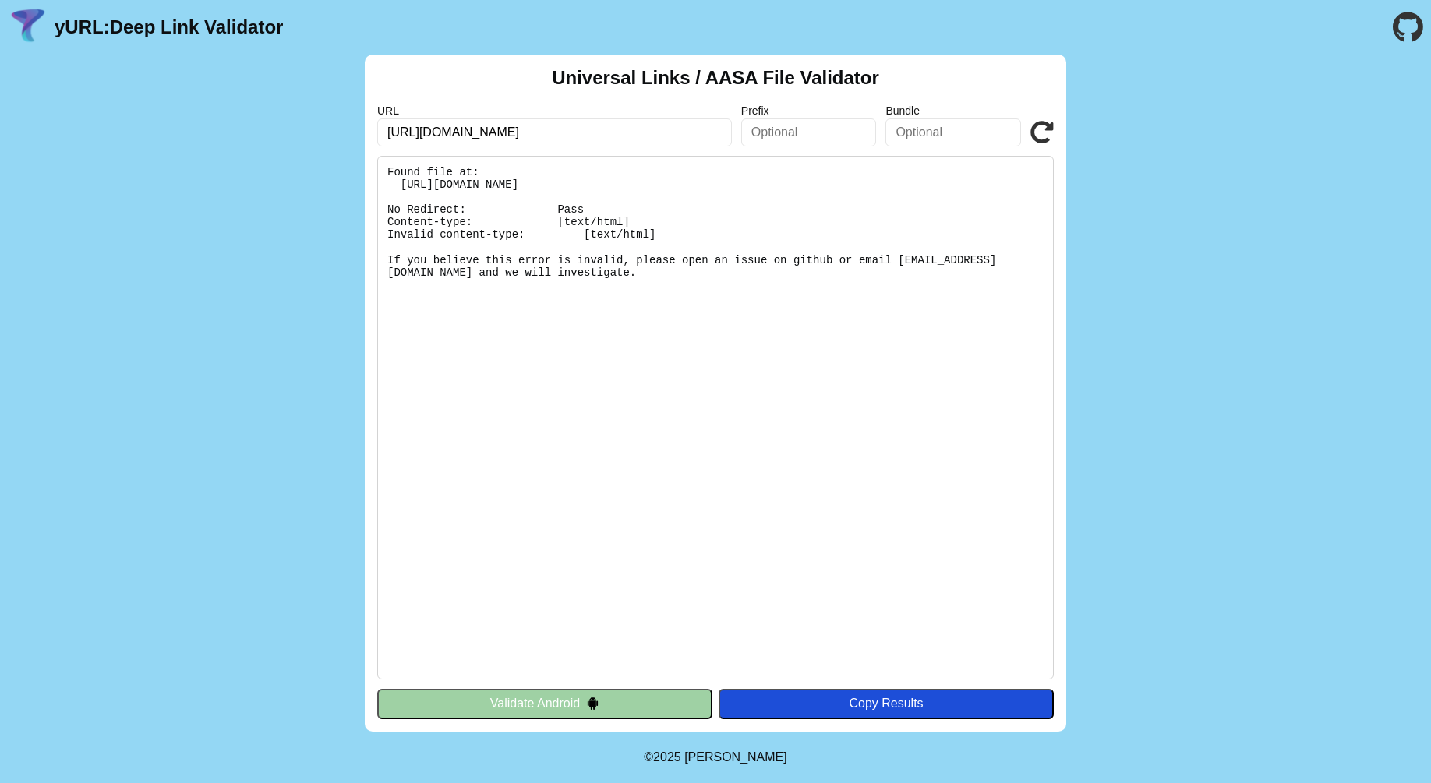
scroll to position [1, 0]
drag, startPoint x: 546, startPoint y: 129, endPoint x: 329, endPoint y: 143, distance: 217.1
click at [329, 143] on div "Universal Links / AASA File Validator URL [URL][DOMAIN_NAME] Prefix Bundle Vali…" at bounding box center [715, 393] width 1431 height 677
paste input "[DOMAIN_NAME][URL]"
type input "[URL][DOMAIN_NAME]"
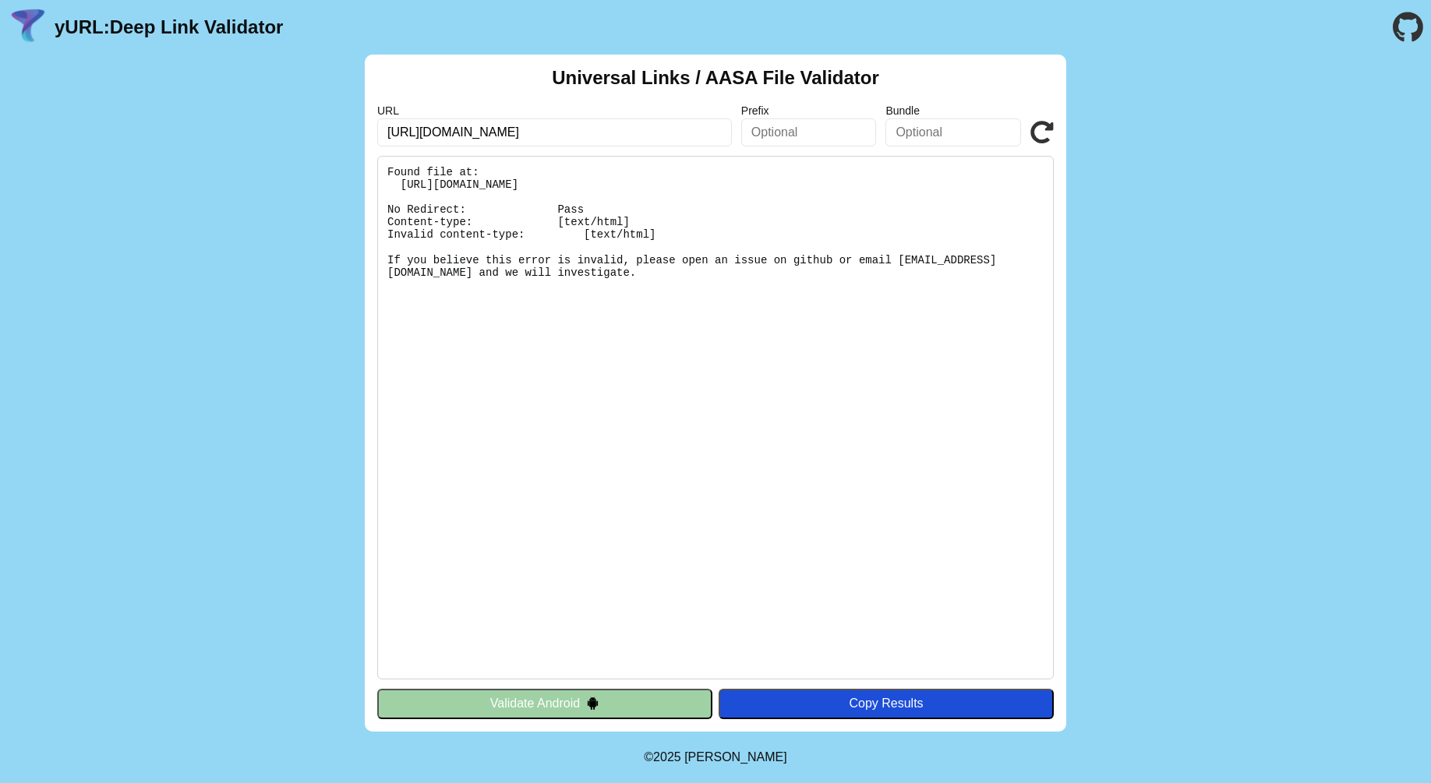
click button "Validate" at bounding box center [0, 0] width 0 height 0
click at [527, 697] on button "Validate Android" at bounding box center [544, 704] width 335 height 30
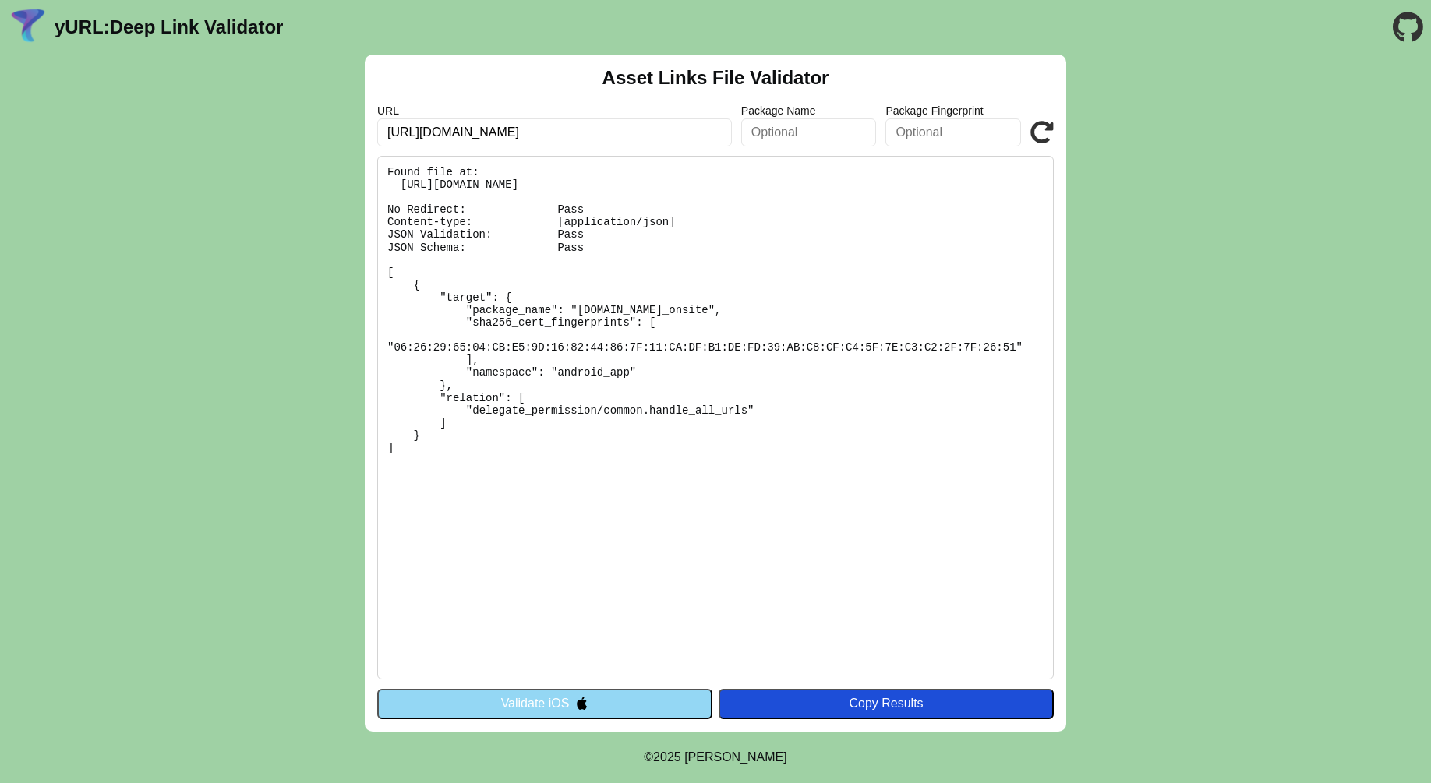
click at [517, 704] on button "Validate iOS" at bounding box center [544, 704] width 335 height 30
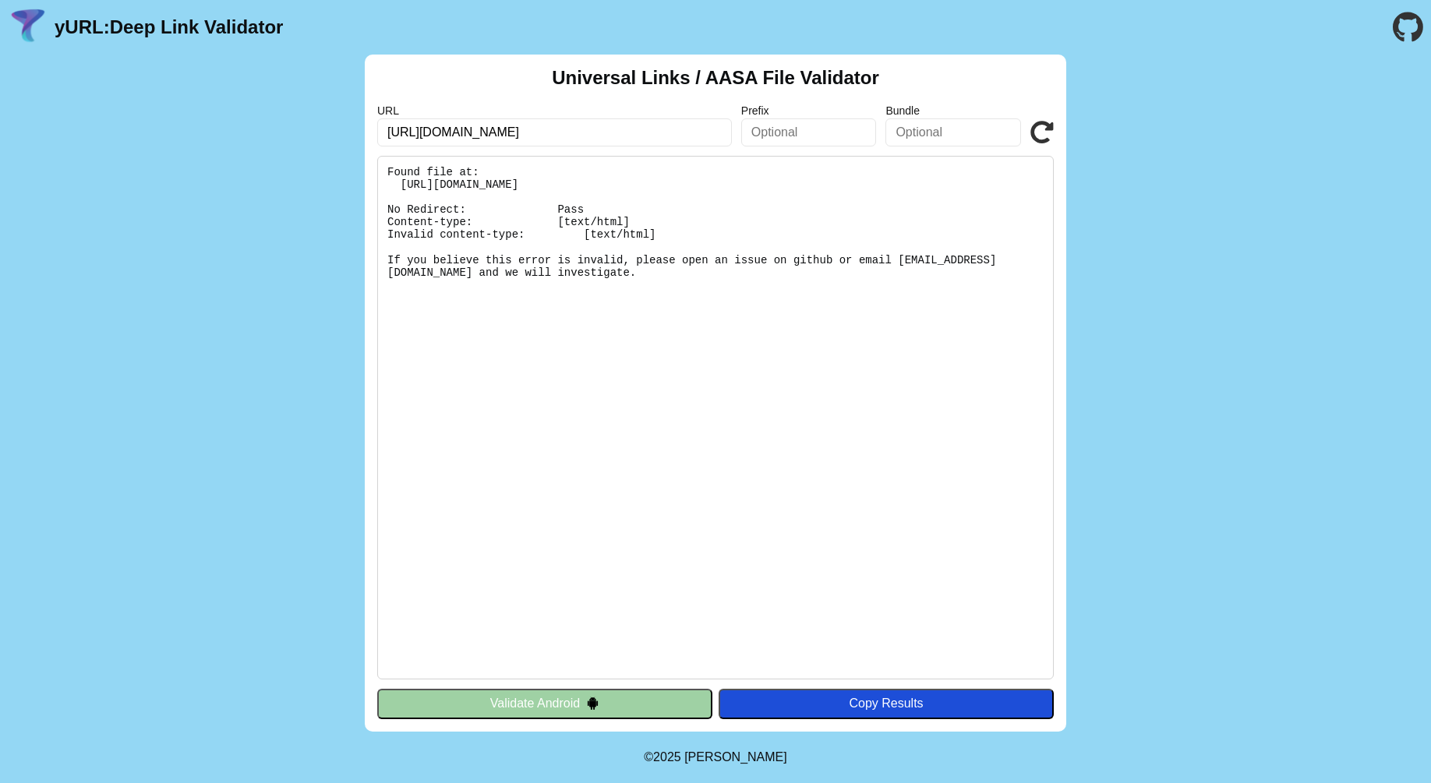
click at [517, 704] on button "Validate Android" at bounding box center [544, 704] width 335 height 30
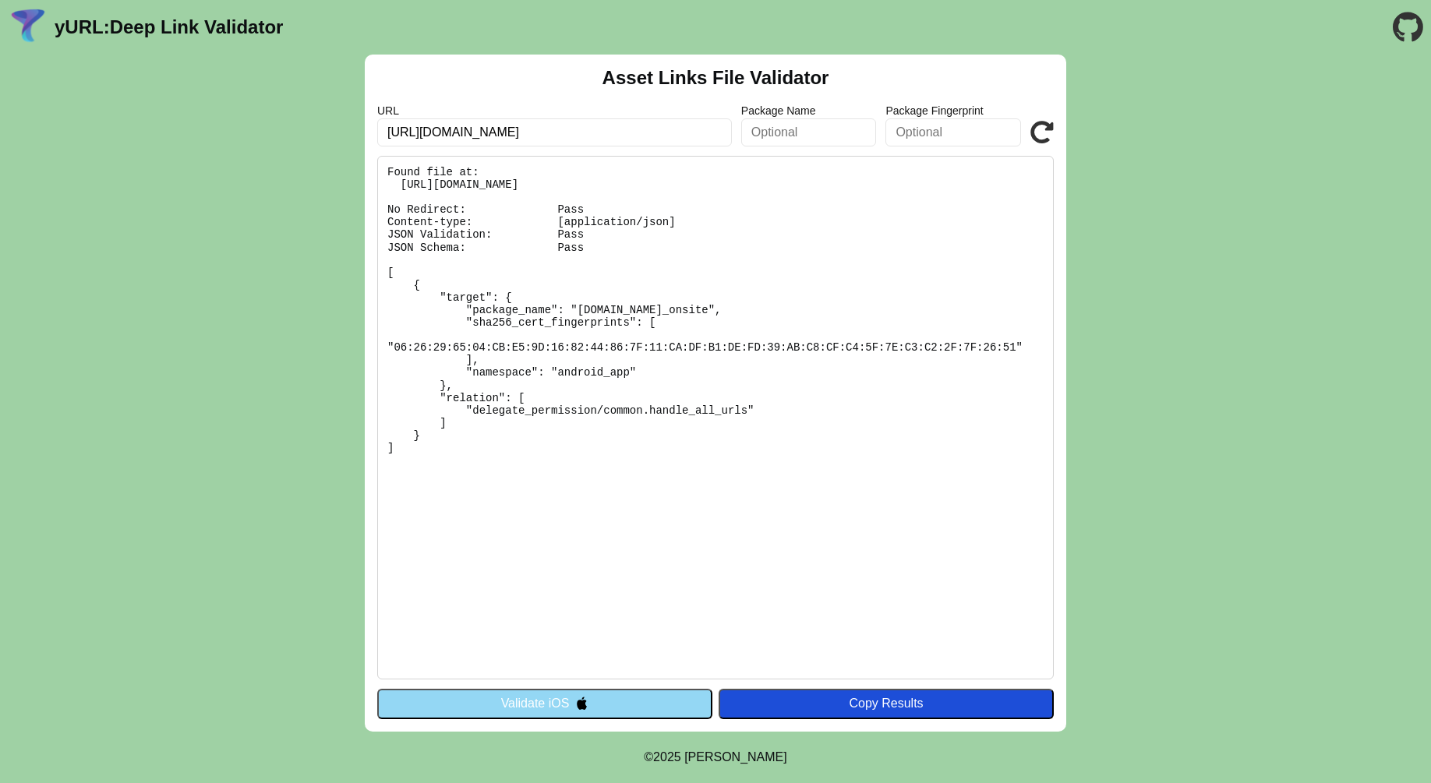
click at [542, 701] on button "Validate iOS" at bounding box center [544, 704] width 335 height 30
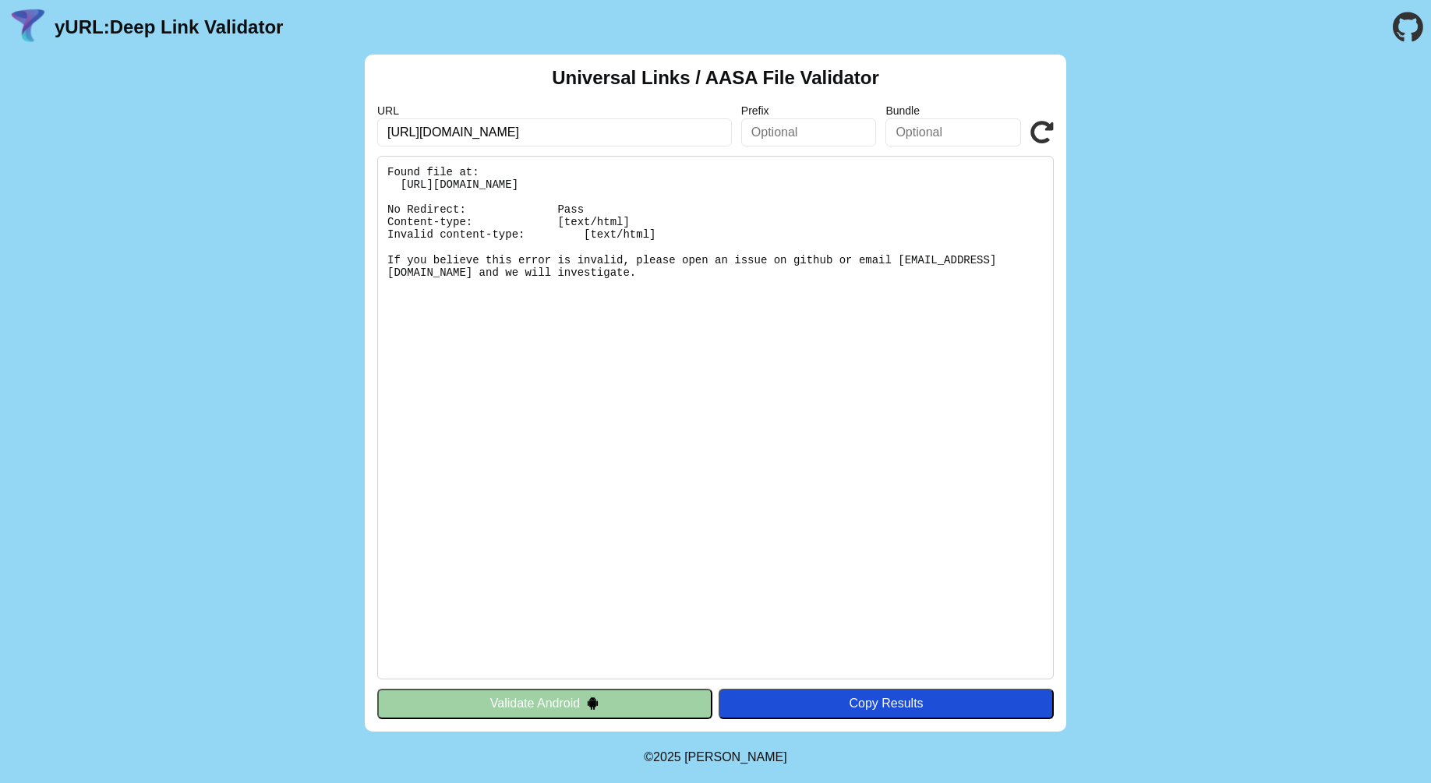
drag, startPoint x: 546, startPoint y: 139, endPoint x: 342, endPoint y: 134, distance: 204.3
click at [342, 134] on div "Universal Links / AASA File Validator URL [URL][DOMAIN_NAME] Prefix Bundle Vali…" at bounding box center [715, 393] width 1431 height 677
paste input "[DOMAIN_NAME][URL]"
type input "[URL][DOMAIN_NAME]"
click button "Validate" at bounding box center [0, 0] width 0 height 0
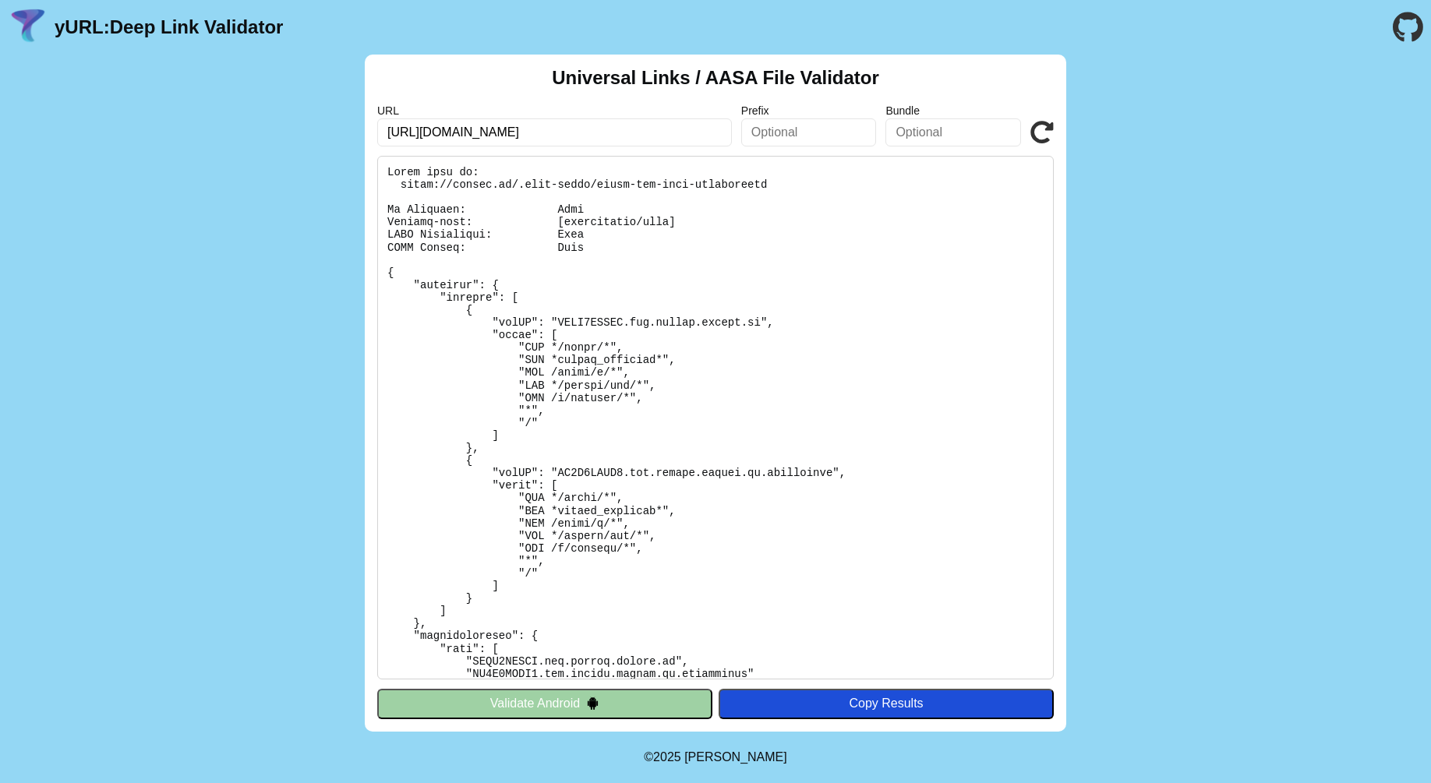
click at [163, 369] on div "Universal Links / AASA File Validator URL [URL][DOMAIN_NAME] Prefix Bundle Vali…" at bounding box center [715, 393] width 1431 height 677
click at [524, 707] on button "Validate Android" at bounding box center [544, 704] width 335 height 30
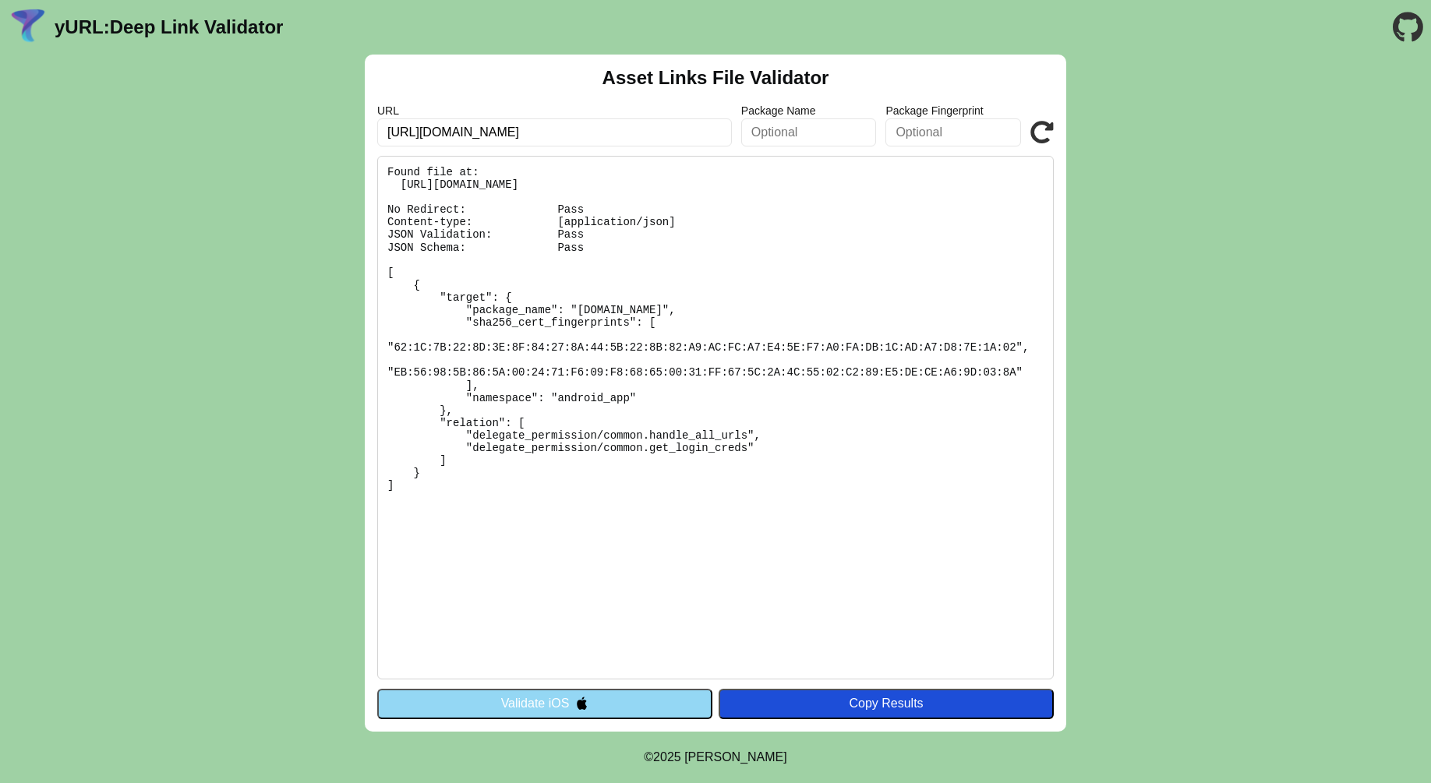
drag, startPoint x: 514, startPoint y: 130, endPoint x: 365, endPoint y: 136, distance: 149.8
click at [365, 136] on div "Asset Links File Validator URL [URL][DOMAIN_NAME] Package Name Package Fingerpr…" at bounding box center [715, 393] width 701 height 677
paste input "meet.atoma"
type input "[DOMAIN_NAME]"
click button "Validate" at bounding box center [0, 0] width 0 height 0
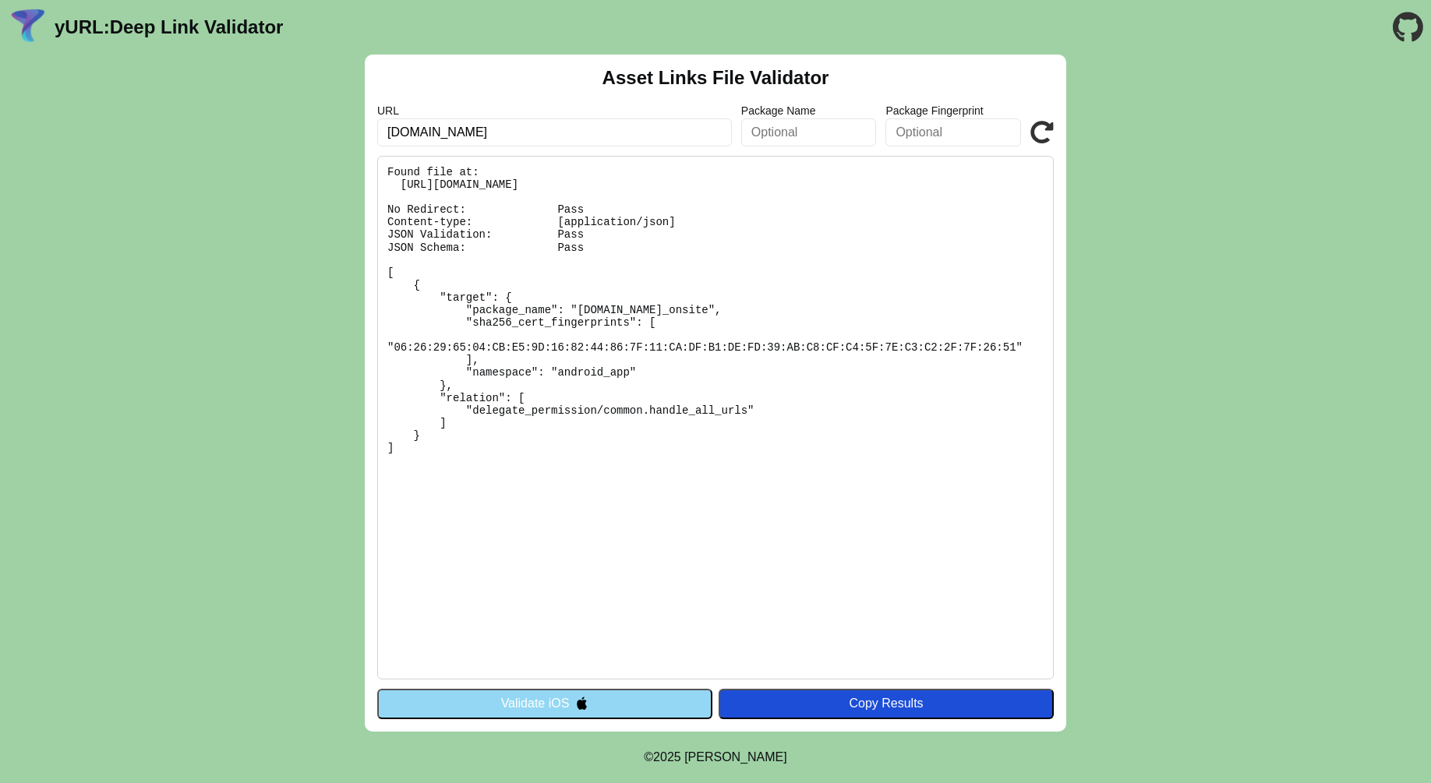
click at [532, 704] on button "Validate iOS" at bounding box center [544, 704] width 335 height 30
